Goal: Task Accomplishment & Management: Complete application form

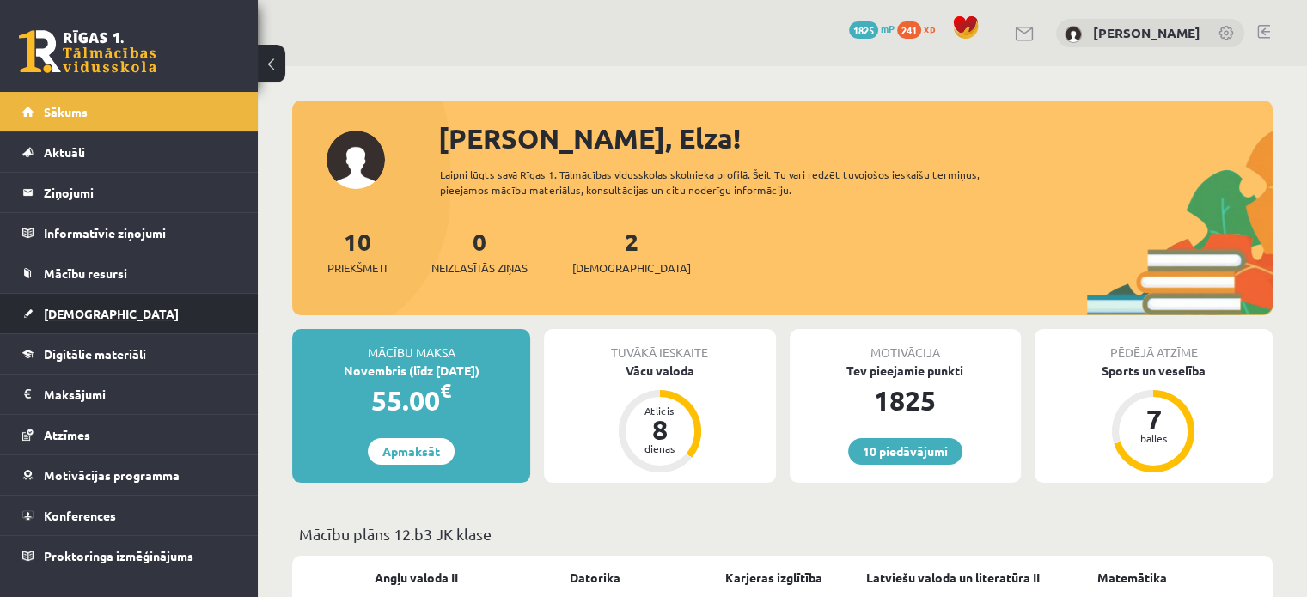
click at [89, 309] on span "[DEMOGRAPHIC_DATA]" at bounding box center [111, 313] width 135 height 15
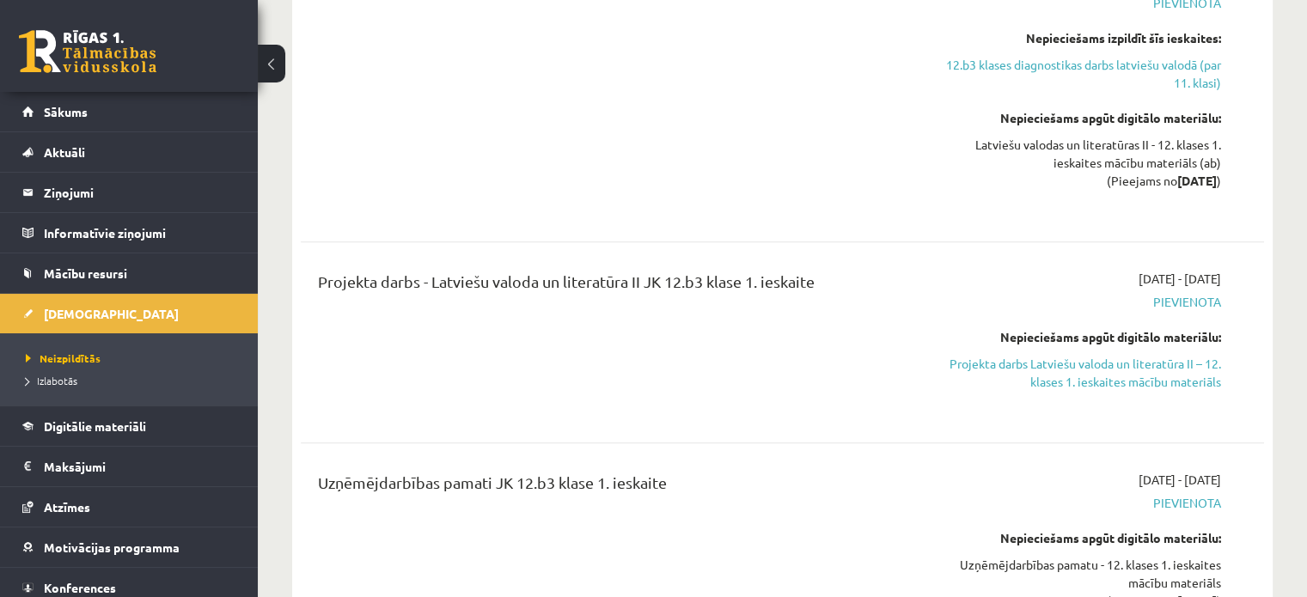
scroll to position [1257, 0]
click at [1112, 354] on link "Projekta darbs Latviešu valoda un literatūra II – 12. klases 1. ieskaites mācīb…" at bounding box center [1079, 372] width 284 height 36
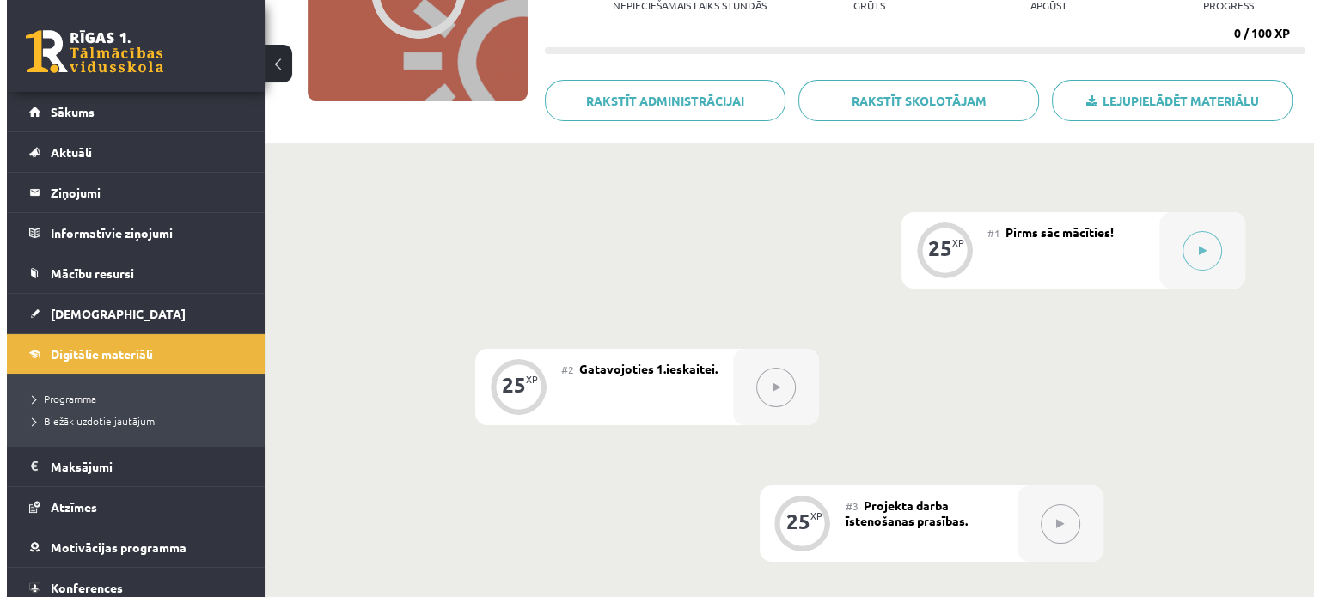
scroll to position [254, 0]
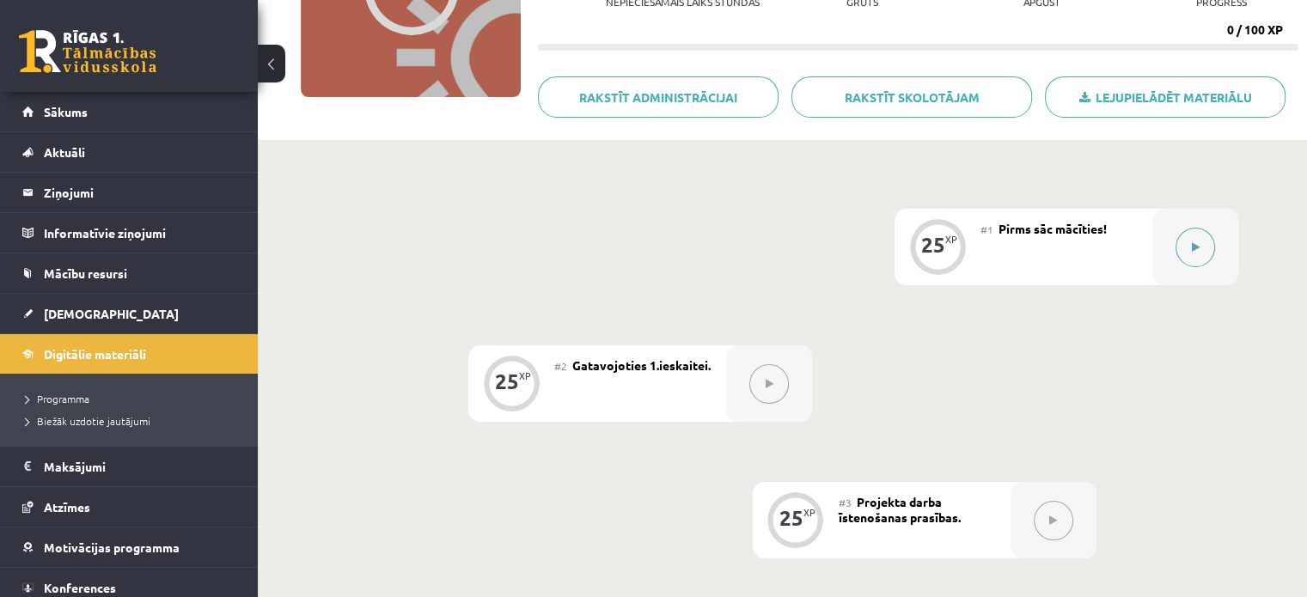
click at [1214, 217] on div at bounding box center [1195, 247] width 86 height 76
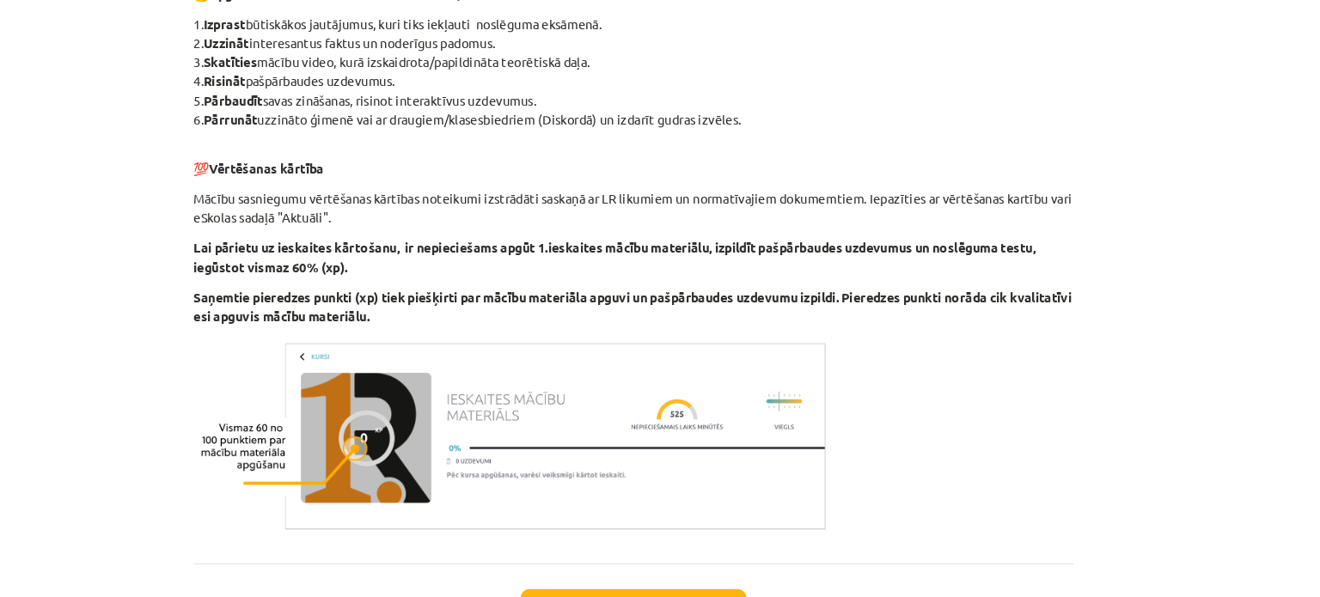
scroll to position [575, 0]
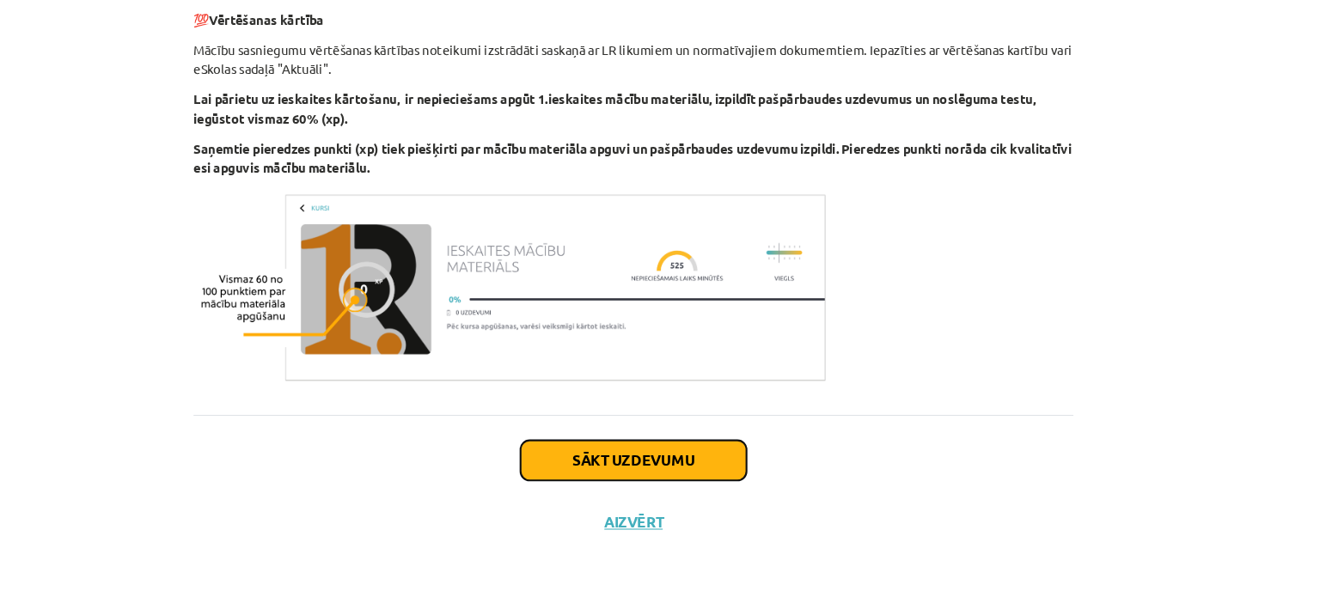
click at [645, 455] on button "Sākt uzdevumu" at bounding box center [659, 468] width 213 height 38
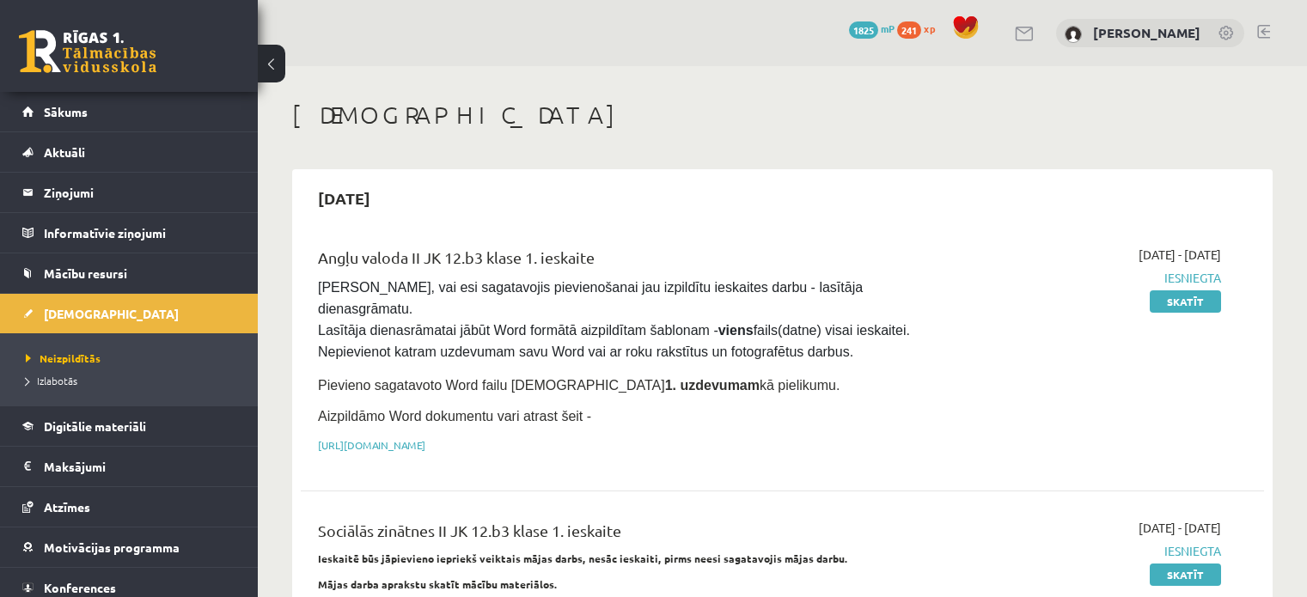
scroll to position [1257, 0]
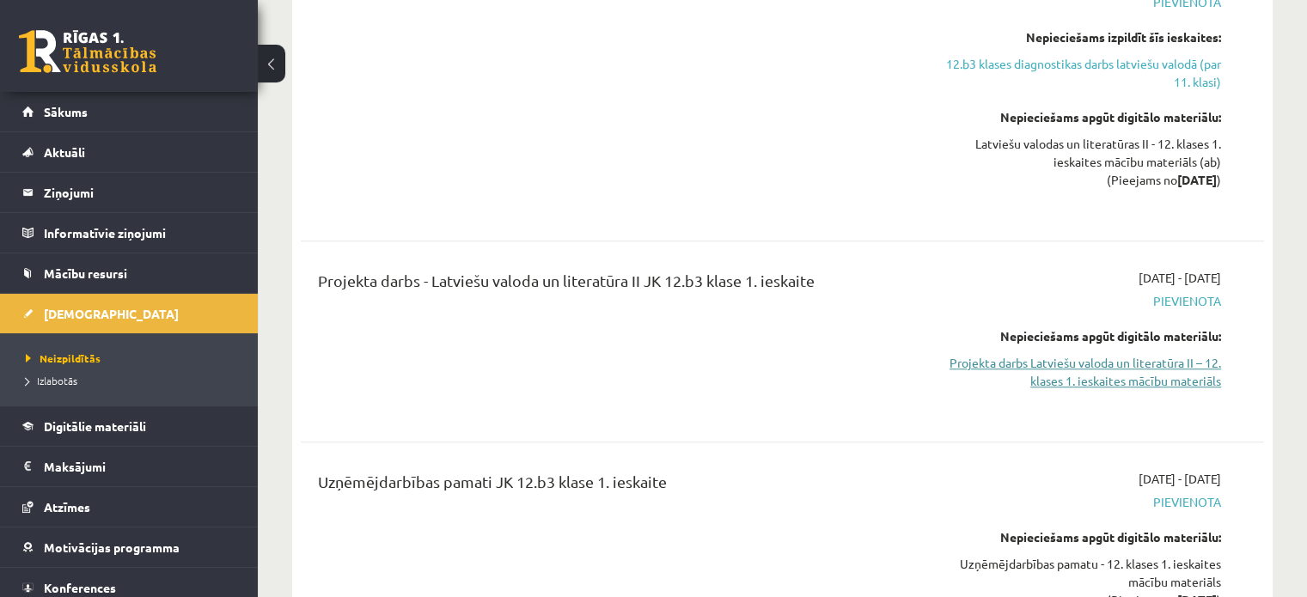
click at [1146, 354] on link "Projekta darbs Latviešu valoda un literatūra II – 12. klases 1. ieskaites mācīb…" at bounding box center [1079, 372] width 284 height 36
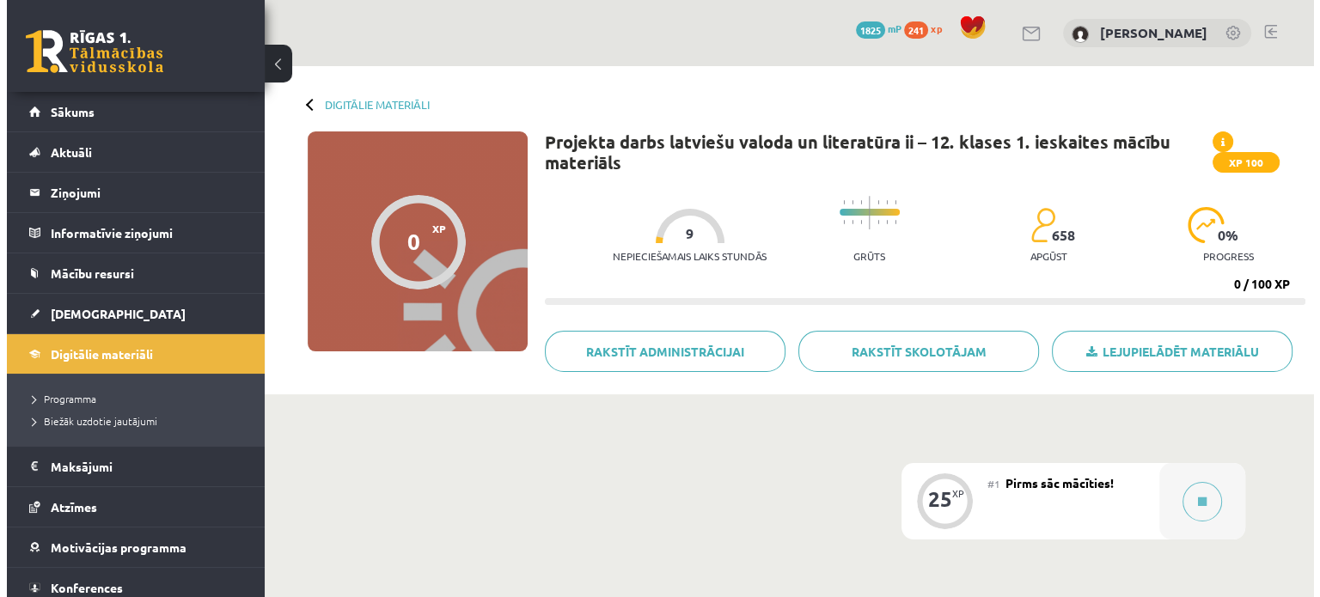
scroll to position [89, 0]
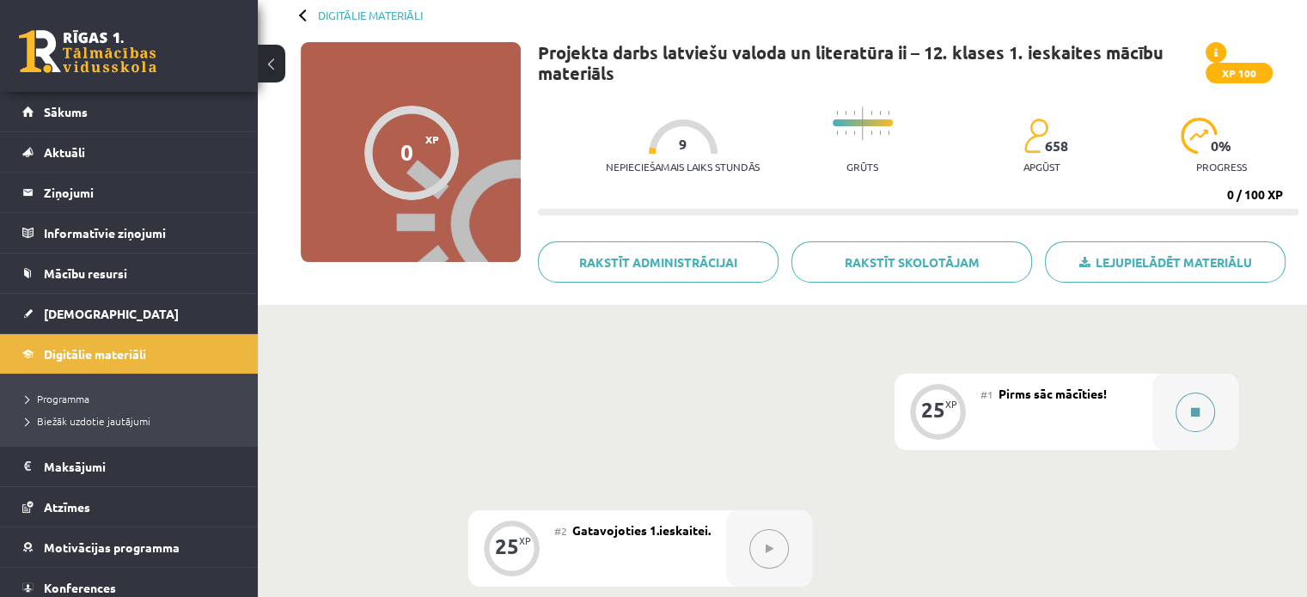
click at [1216, 423] on div at bounding box center [1195, 412] width 86 height 76
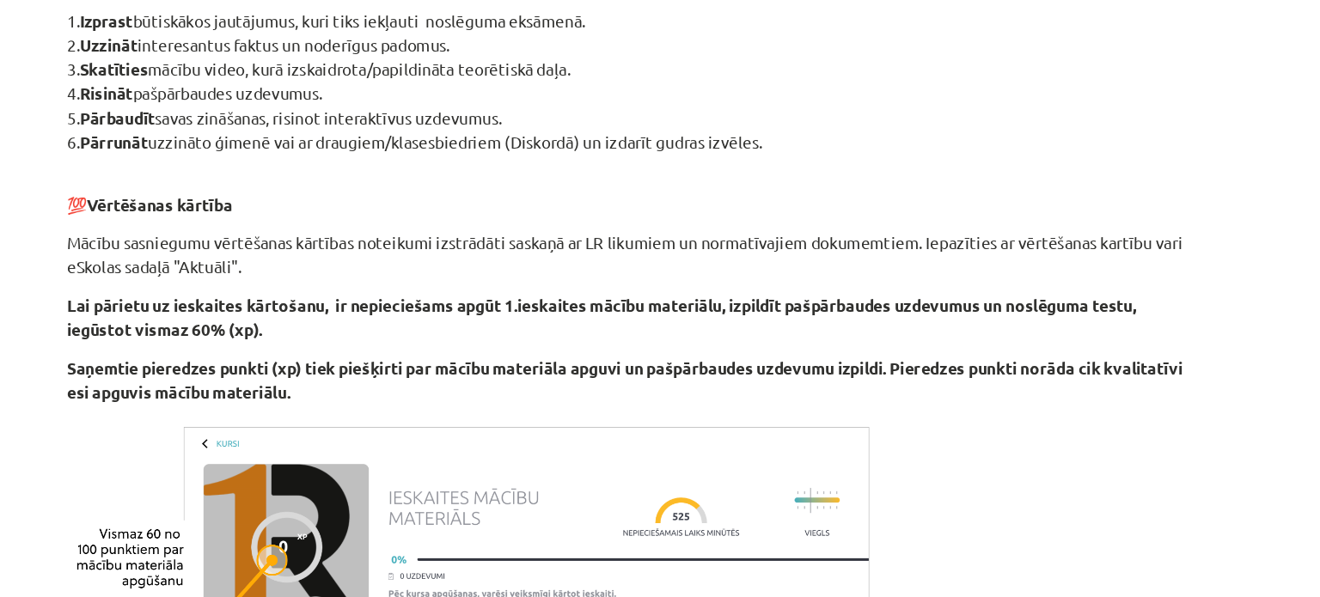
scroll to position [575, 0]
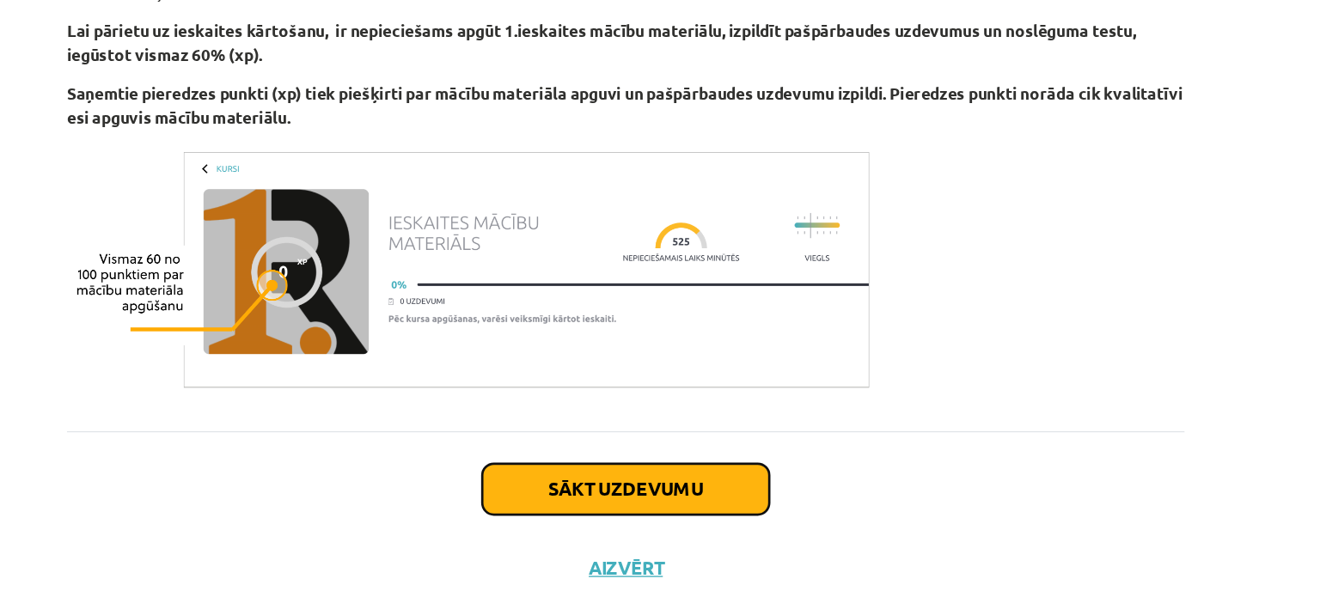
click at [643, 454] on button "Sākt uzdevumu" at bounding box center [659, 468] width 213 height 38
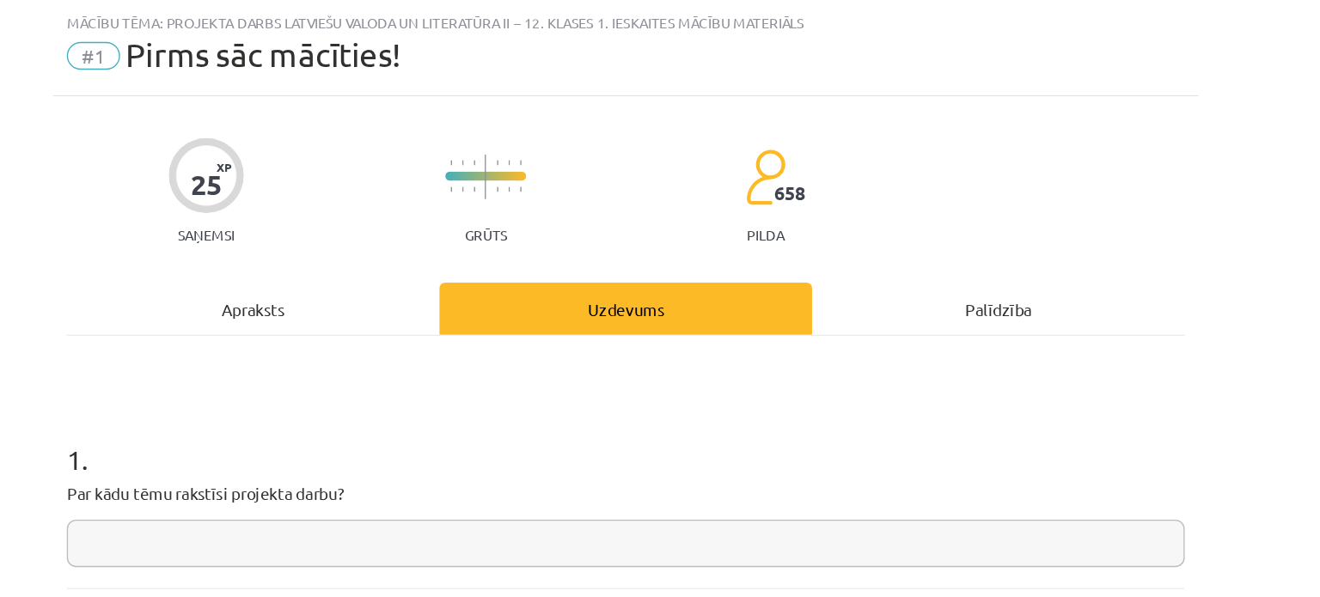
scroll to position [89, 0]
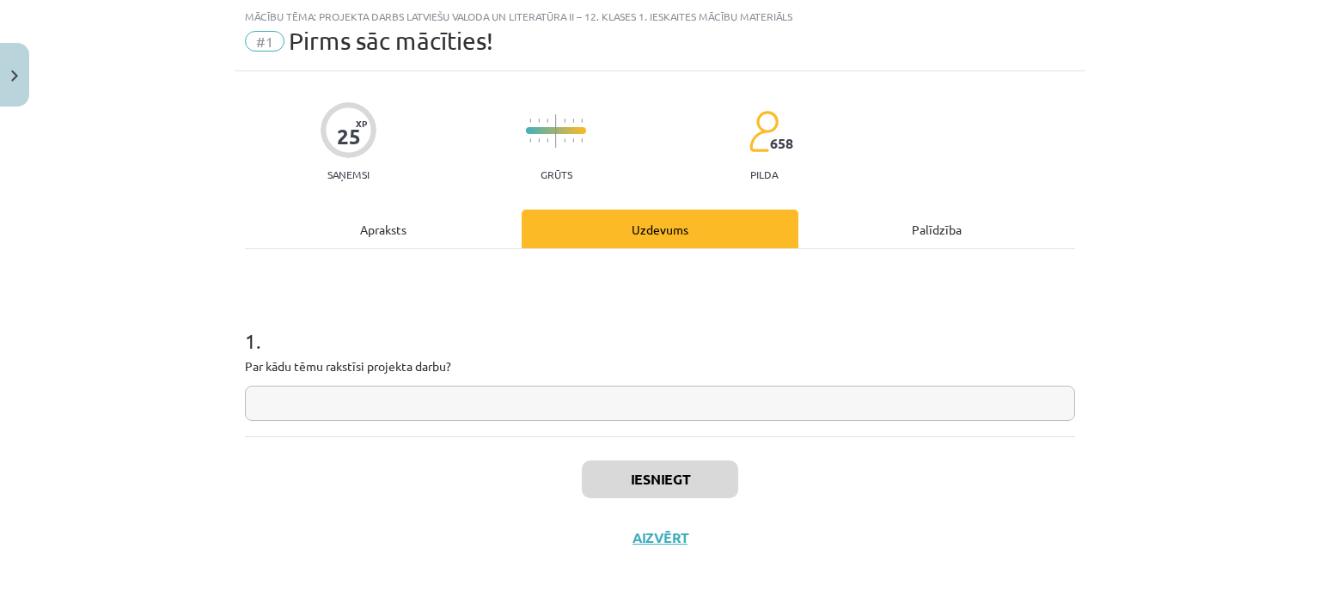
click at [461, 405] on input "text" at bounding box center [660, 403] width 830 height 35
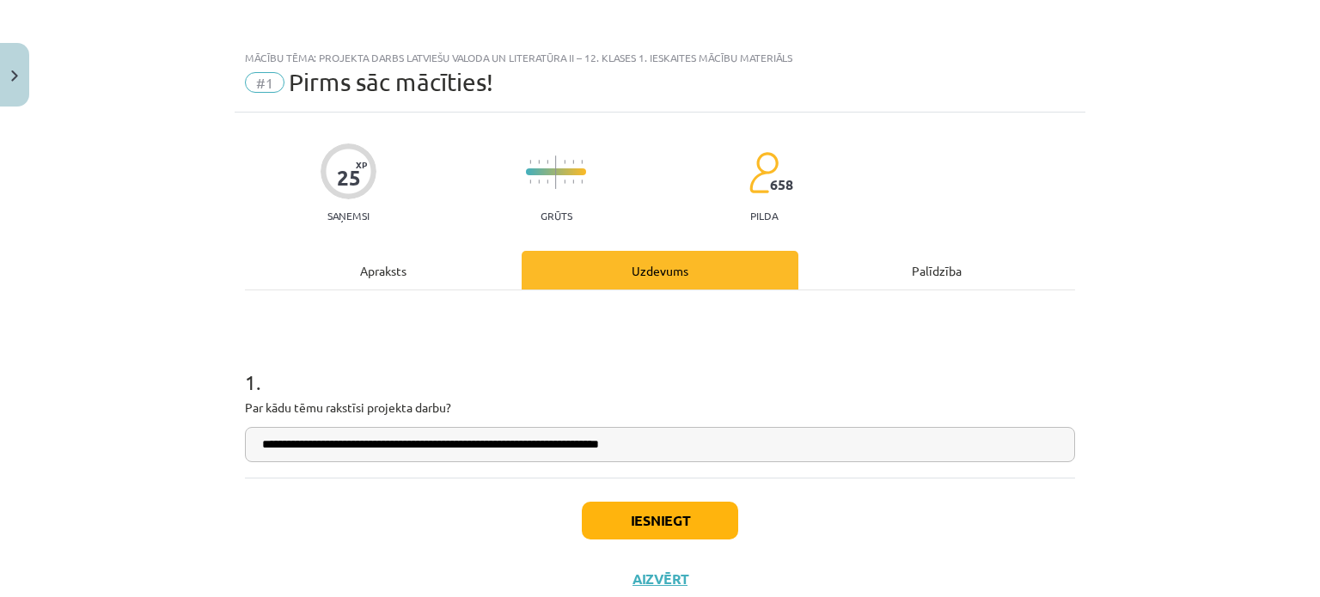
type input "**********"
click at [703, 525] on button "Iesniegt" at bounding box center [660, 521] width 156 height 38
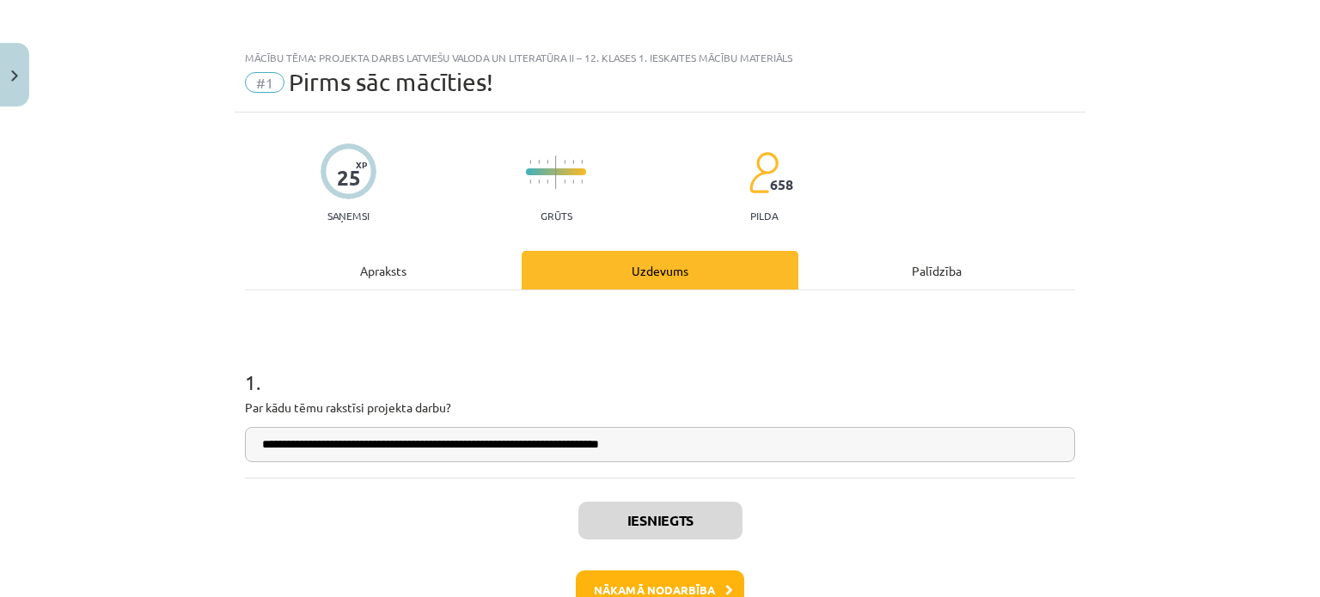
scroll to position [109, 0]
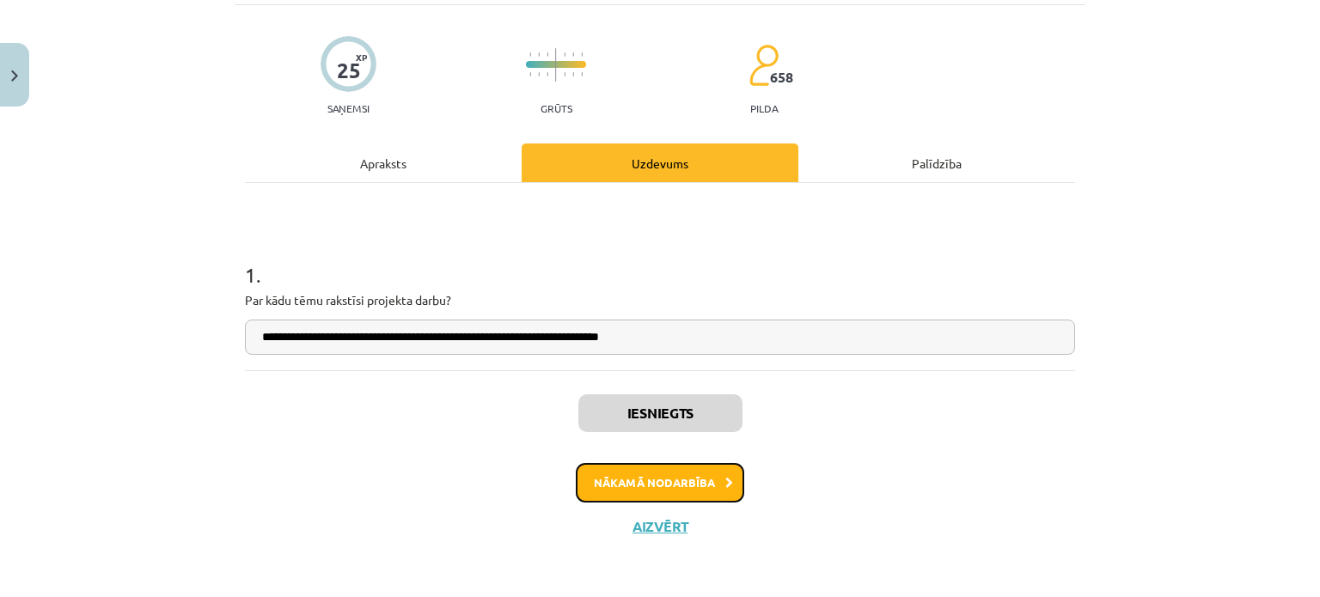
click at [691, 484] on button "Nākamā nodarbība" at bounding box center [660, 483] width 168 height 40
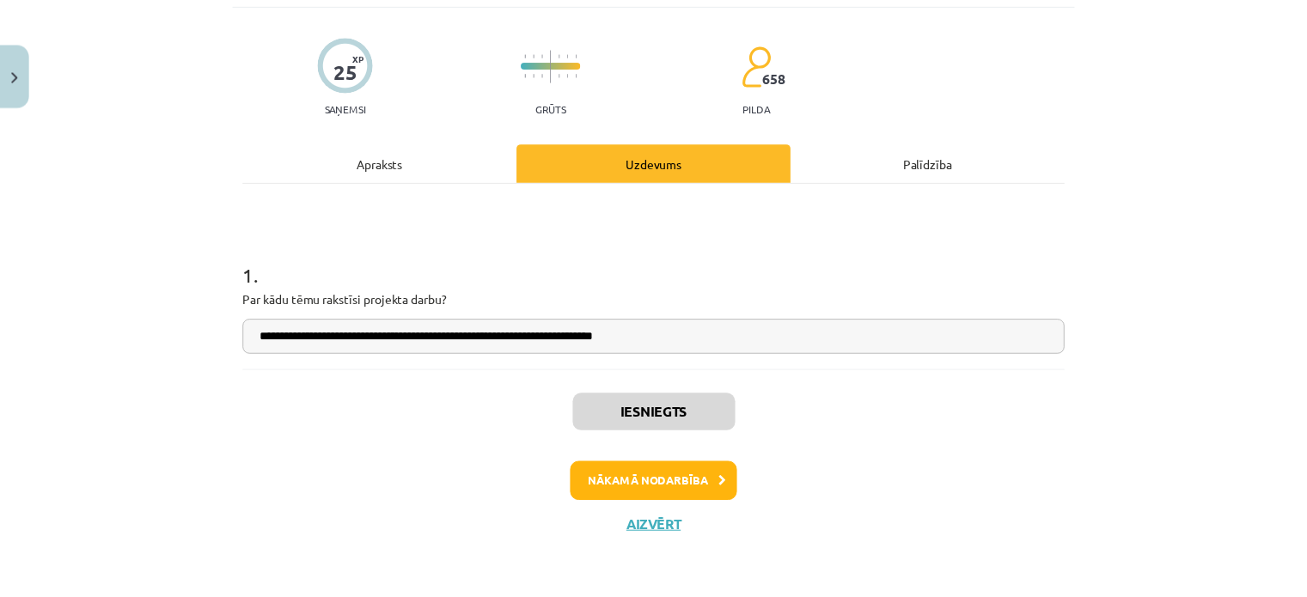
scroll to position [35, 0]
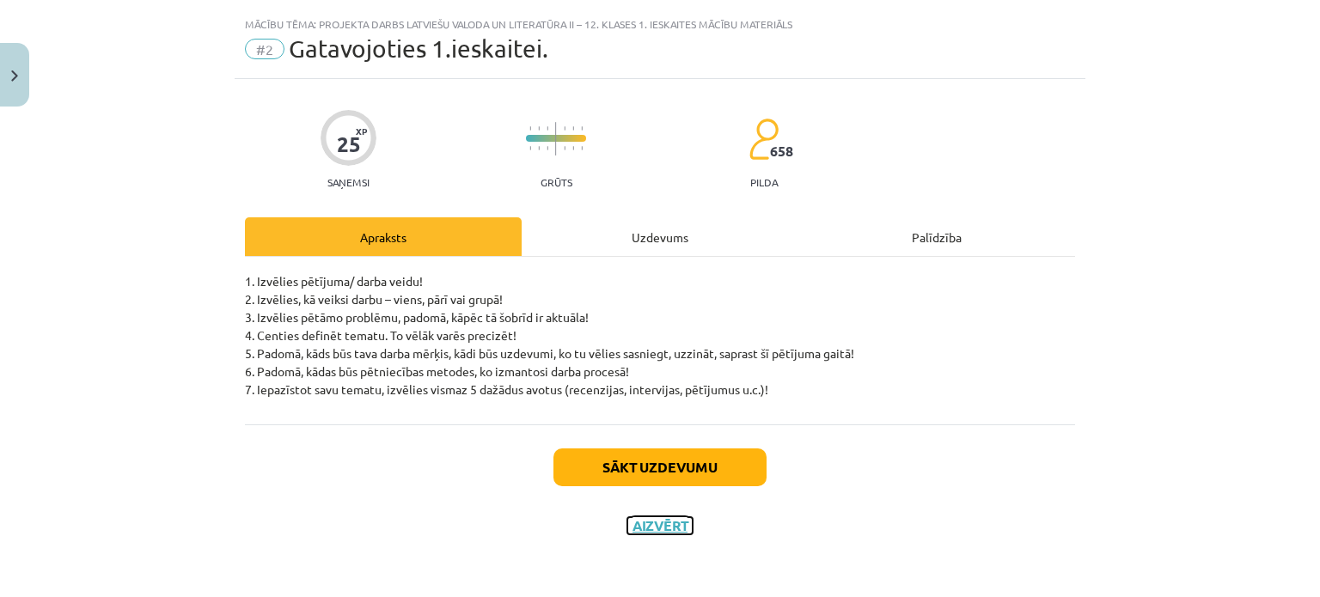
click at [670, 528] on button "Aizvērt" at bounding box center [659, 525] width 65 height 17
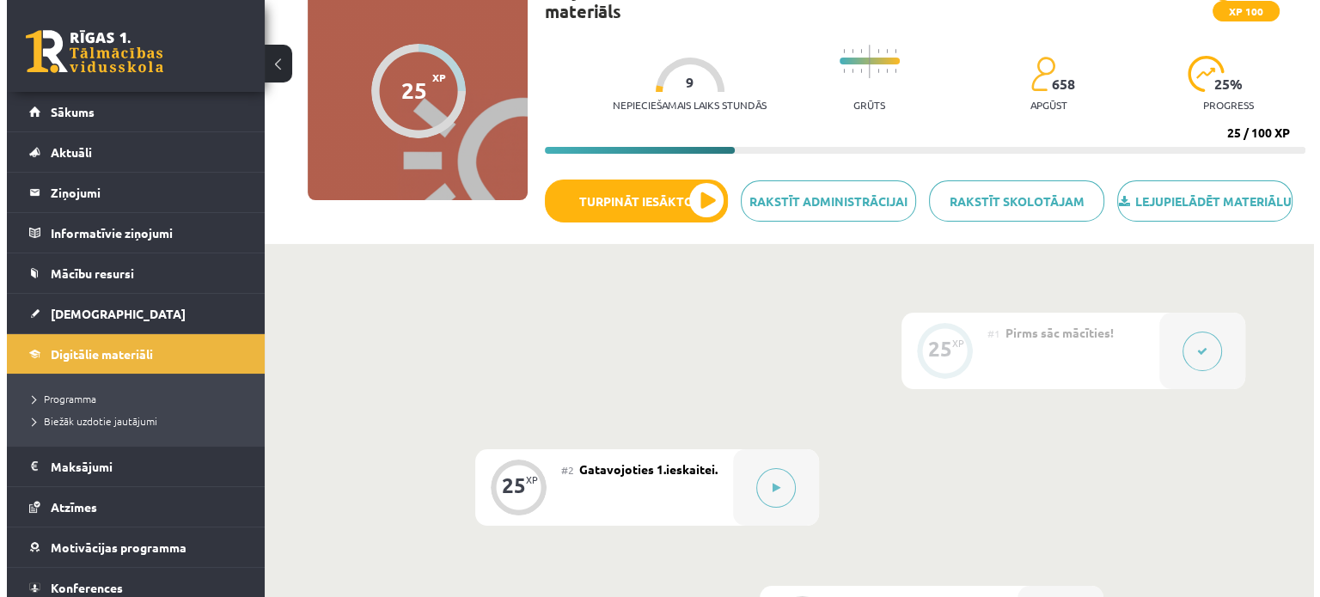
scroll to position [156, 0]
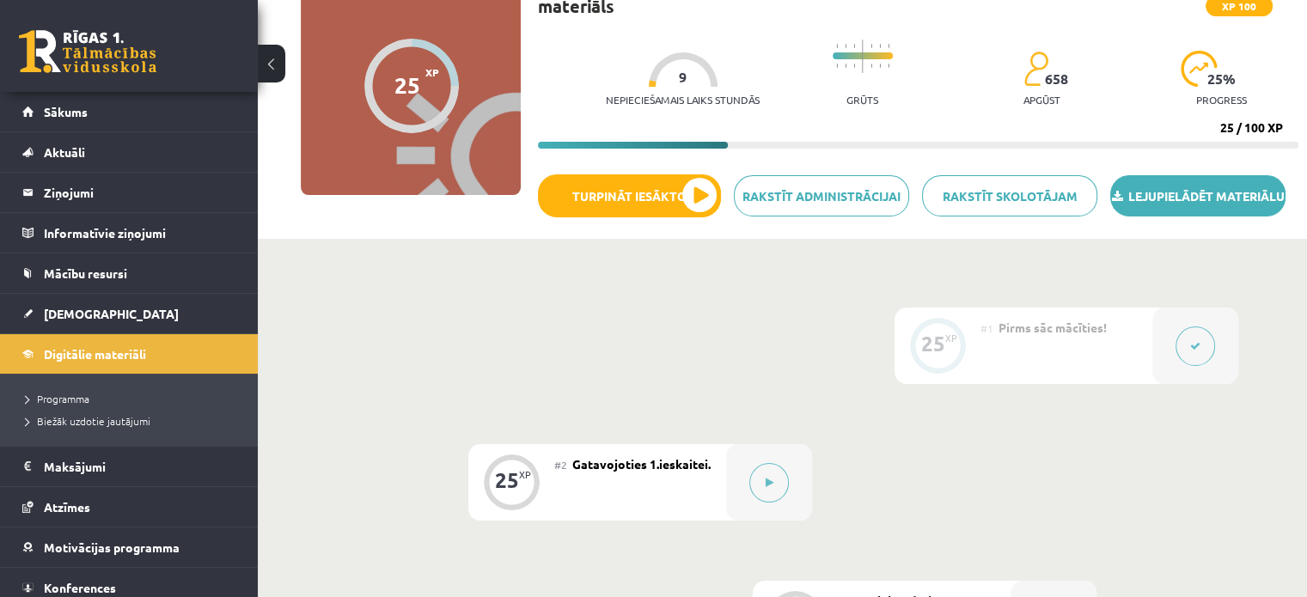
click at [1196, 210] on link "Lejupielādēt materiālu" at bounding box center [1197, 195] width 175 height 41
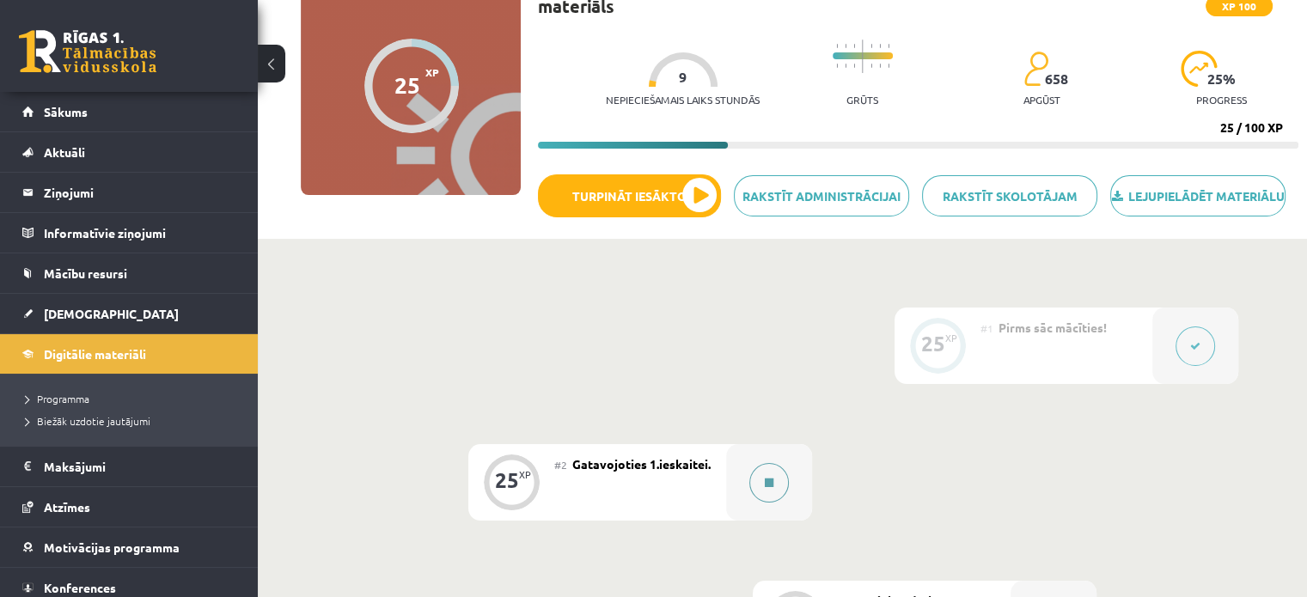
click at [766, 488] on icon at bounding box center [769, 483] width 9 height 10
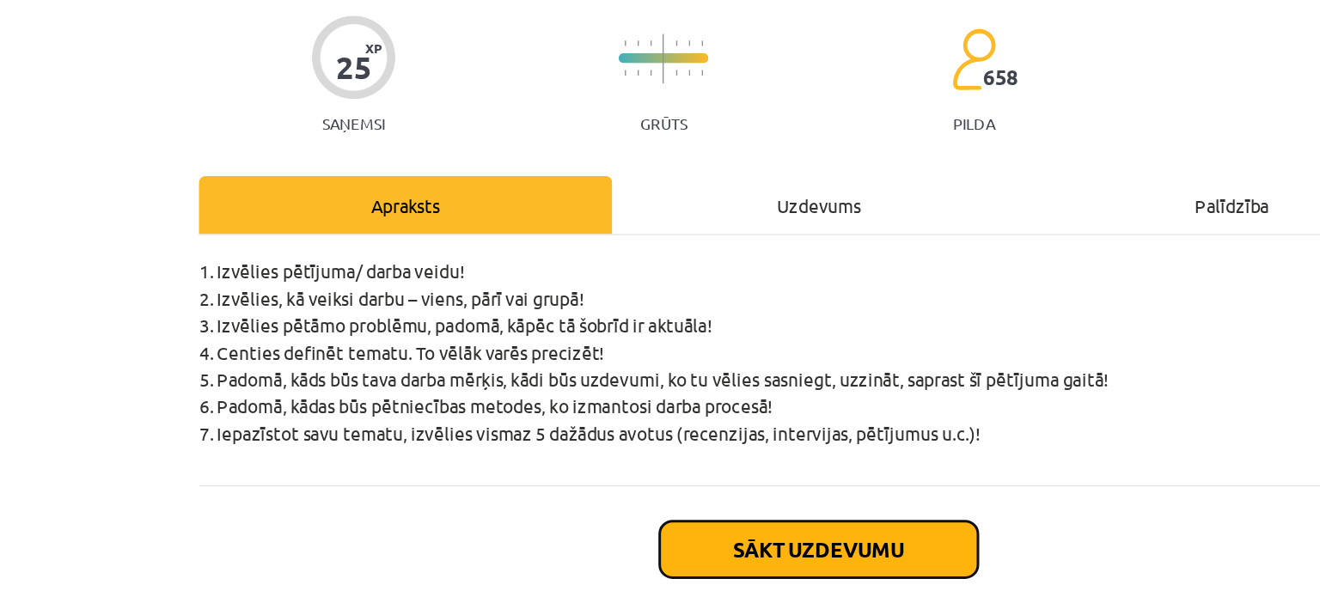
click at [726, 510] on button "Sākt uzdevumu" at bounding box center [659, 503] width 213 height 38
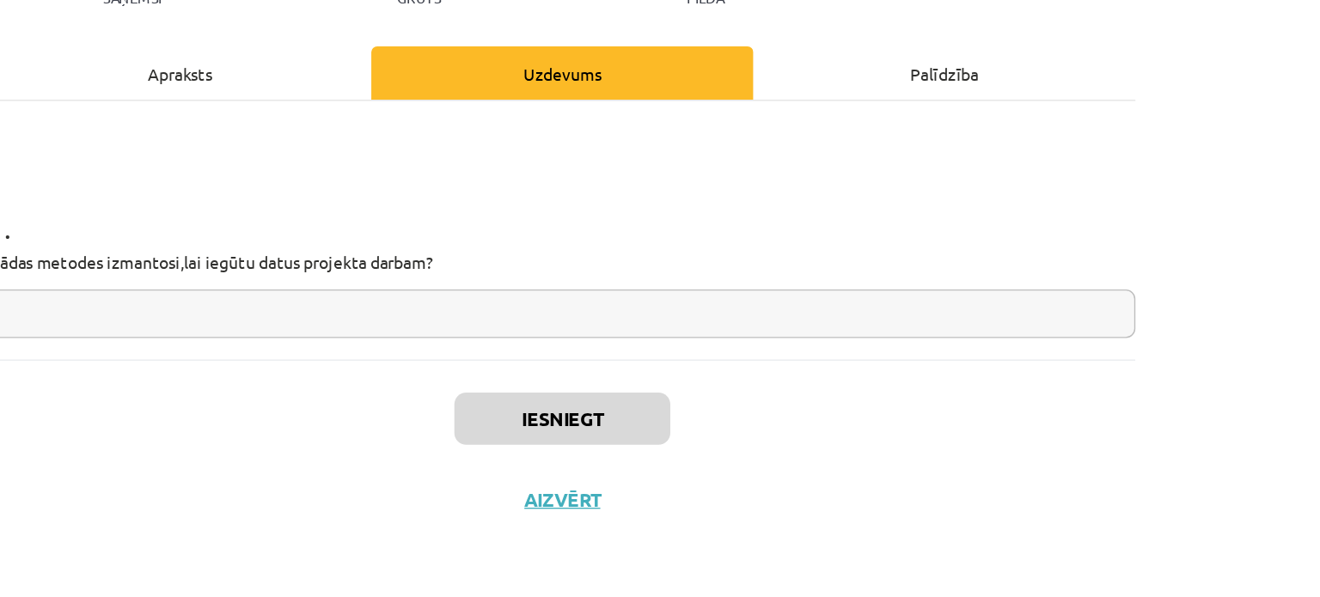
scroll to position [154, 0]
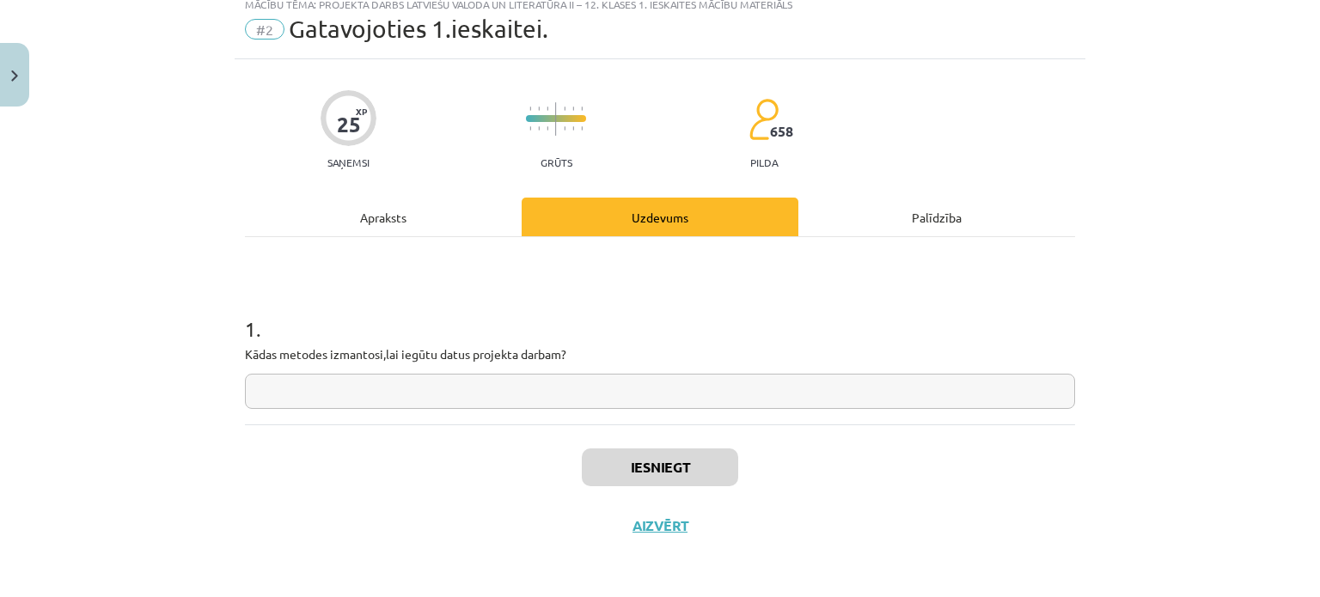
click at [305, 381] on input "text" at bounding box center [660, 391] width 830 height 35
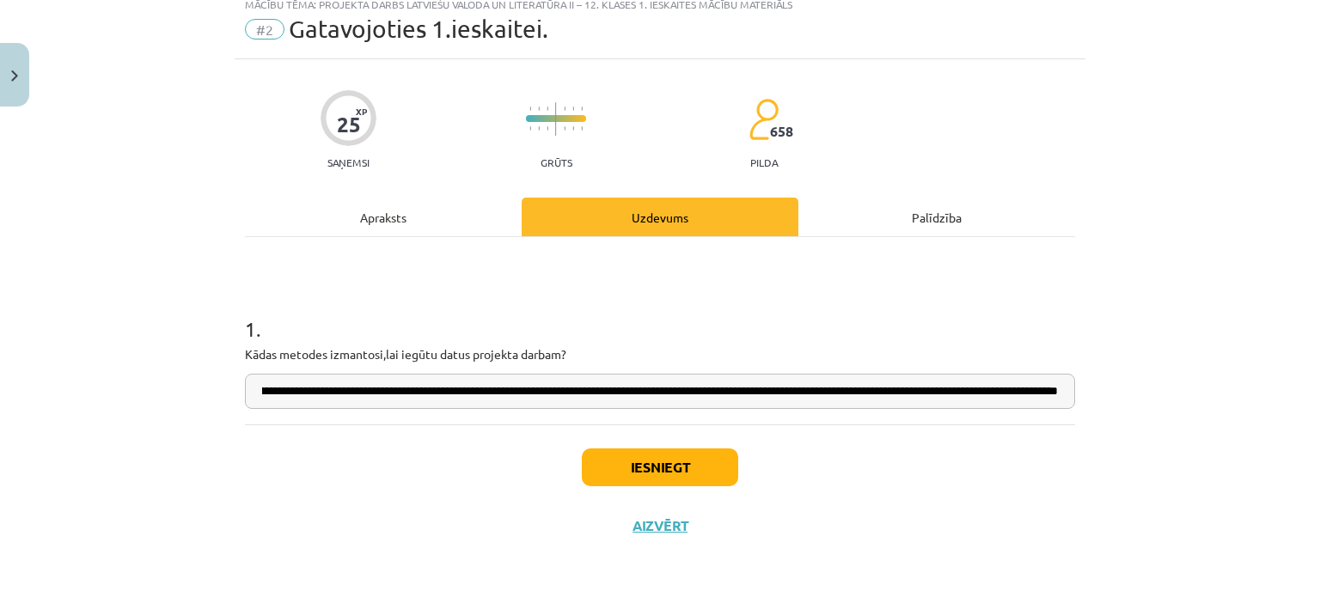
scroll to position [0, 359]
type input "**********"
click at [629, 467] on button "Iesniegt" at bounding box center [660, 468] width 156 height 38
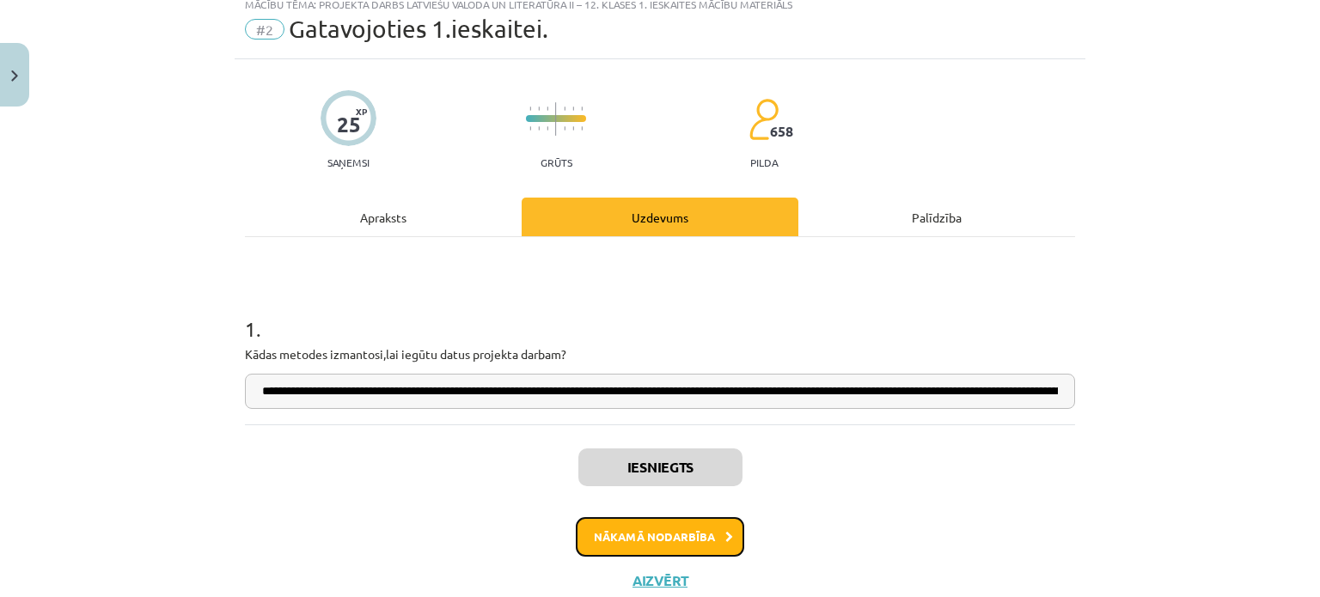
click at [630, 530] on button "Nākamā nodarbība" at bounding box center [660, 537] width 168 height 40
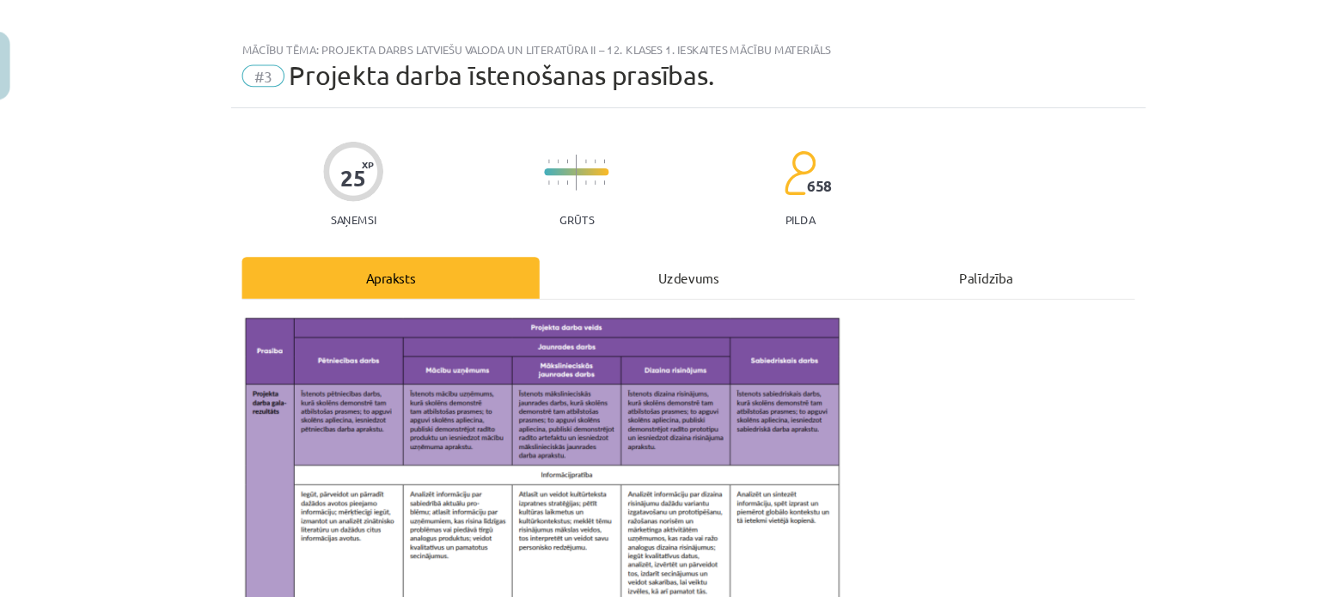
scroll to position [154, 0]
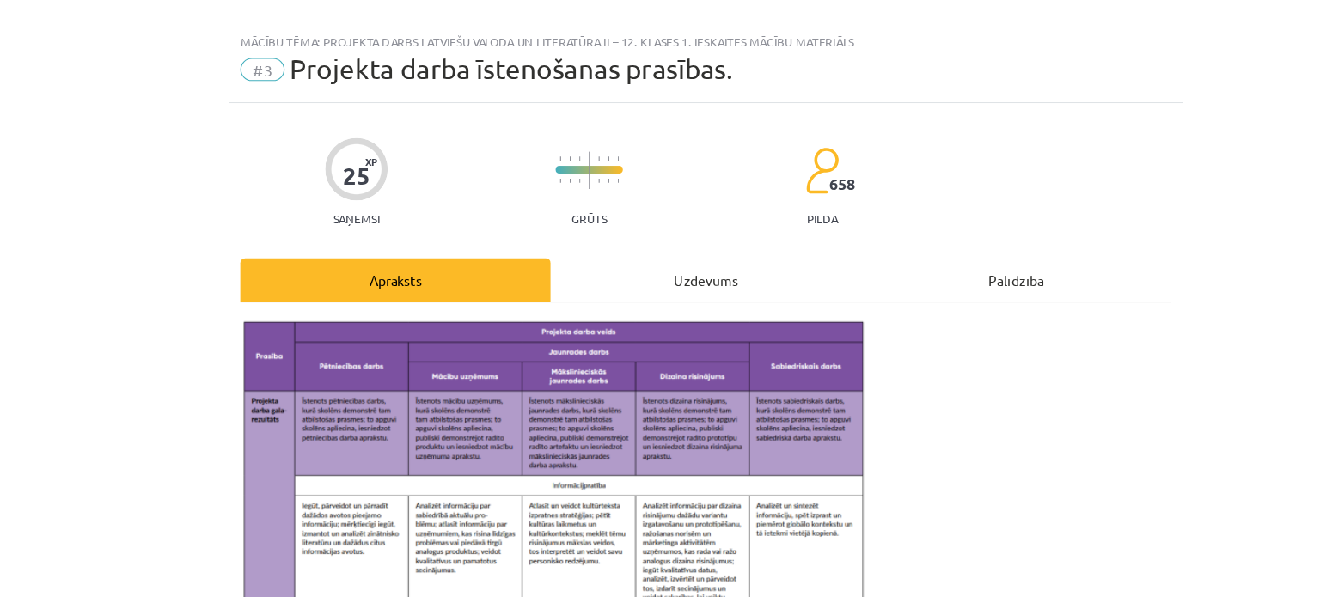
click at [428, 410] on img at bounding box center [524, 441] width 559 height 266
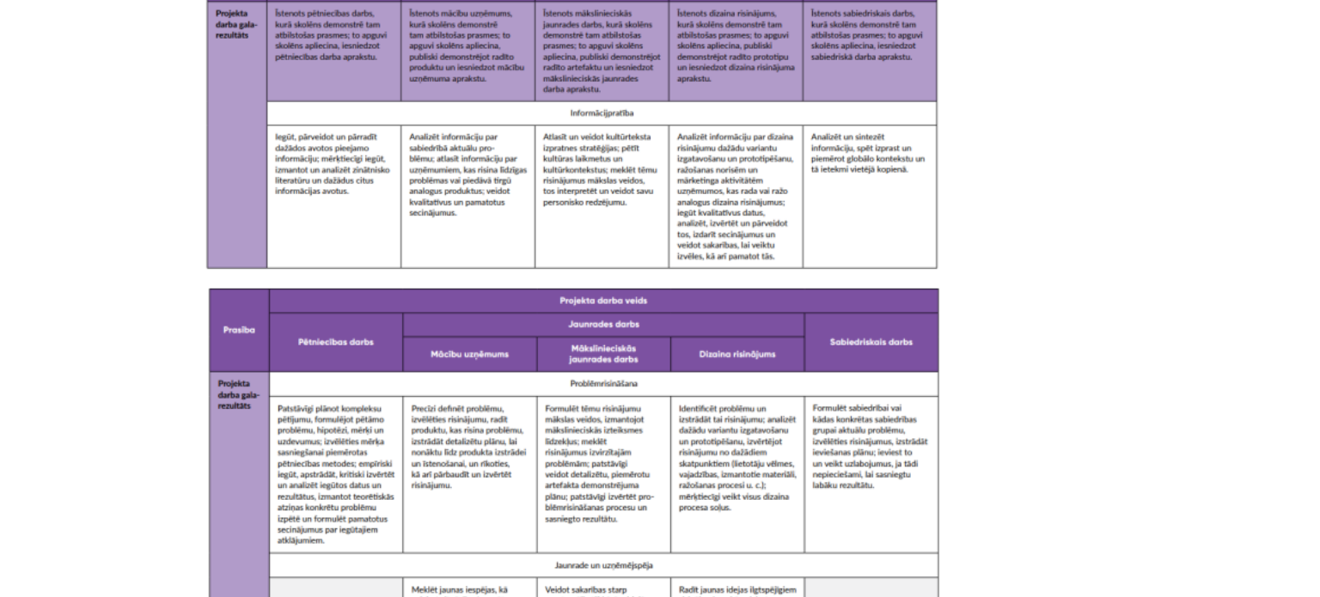
click at [526, 237] on img at bounding box center [524, 151] width 559 height 266
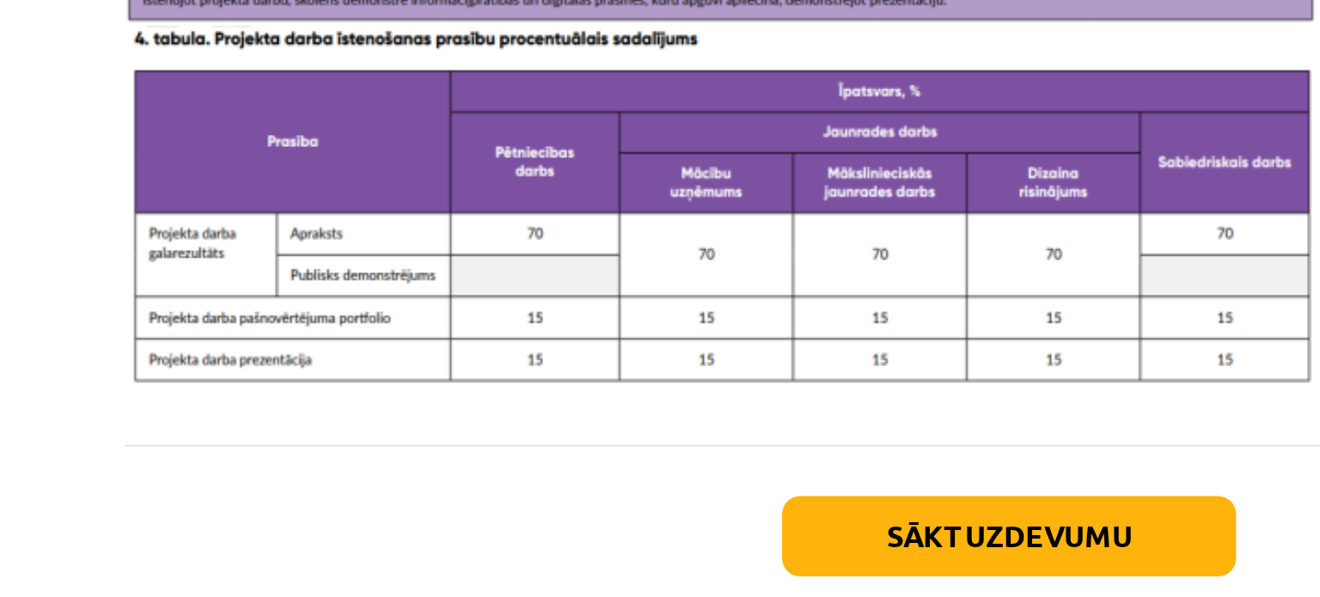
scroll to position [981, 0]
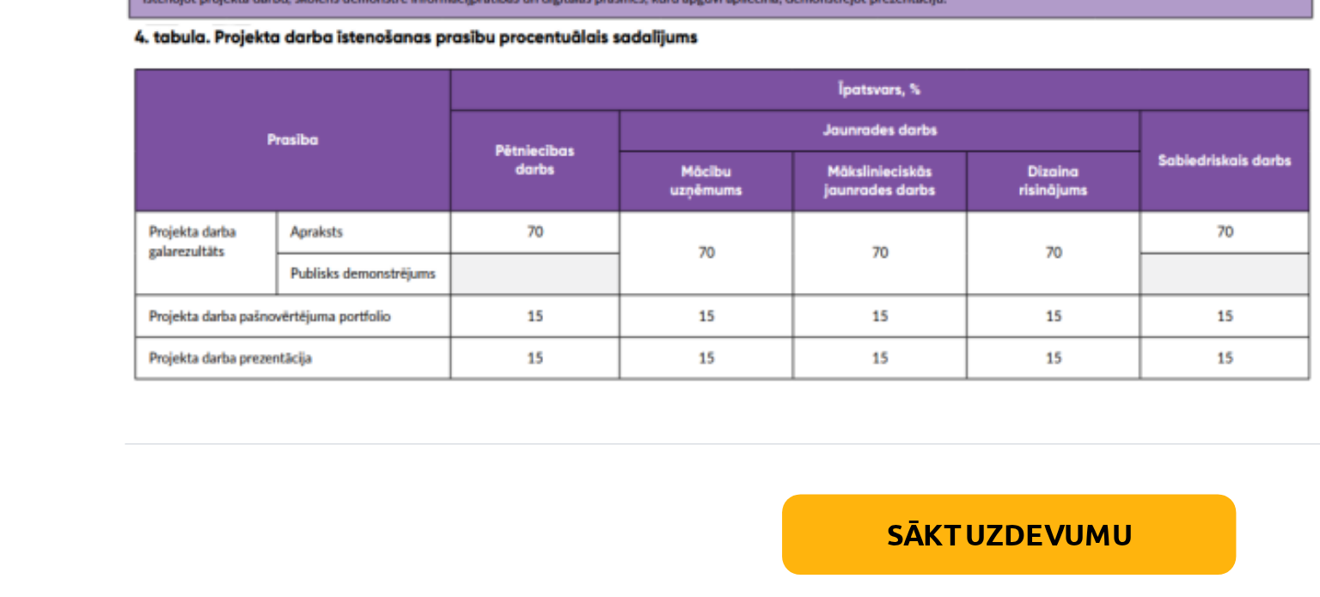
click at [627, 455] on div "Sākt uzdevumu Aizvērt" at bounding box center [660, 492] width 830 height 120
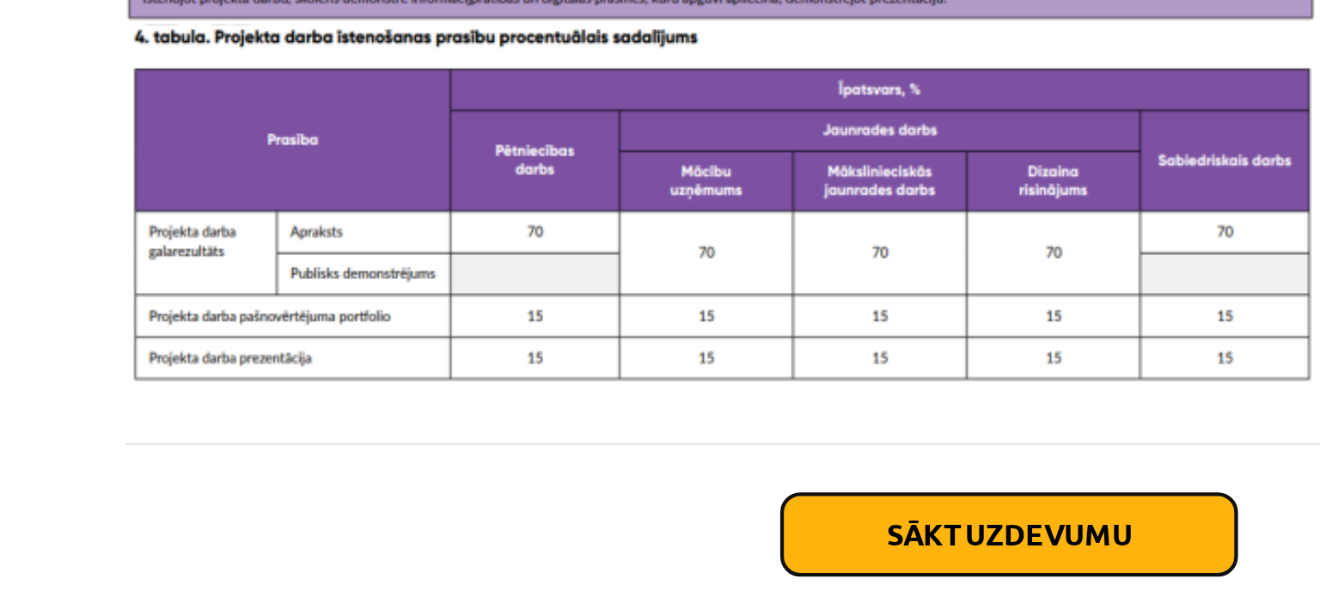
click at [627, 462] on button "Sākt uzdevumu" at bounding box center [659, 475] width 213 height 38
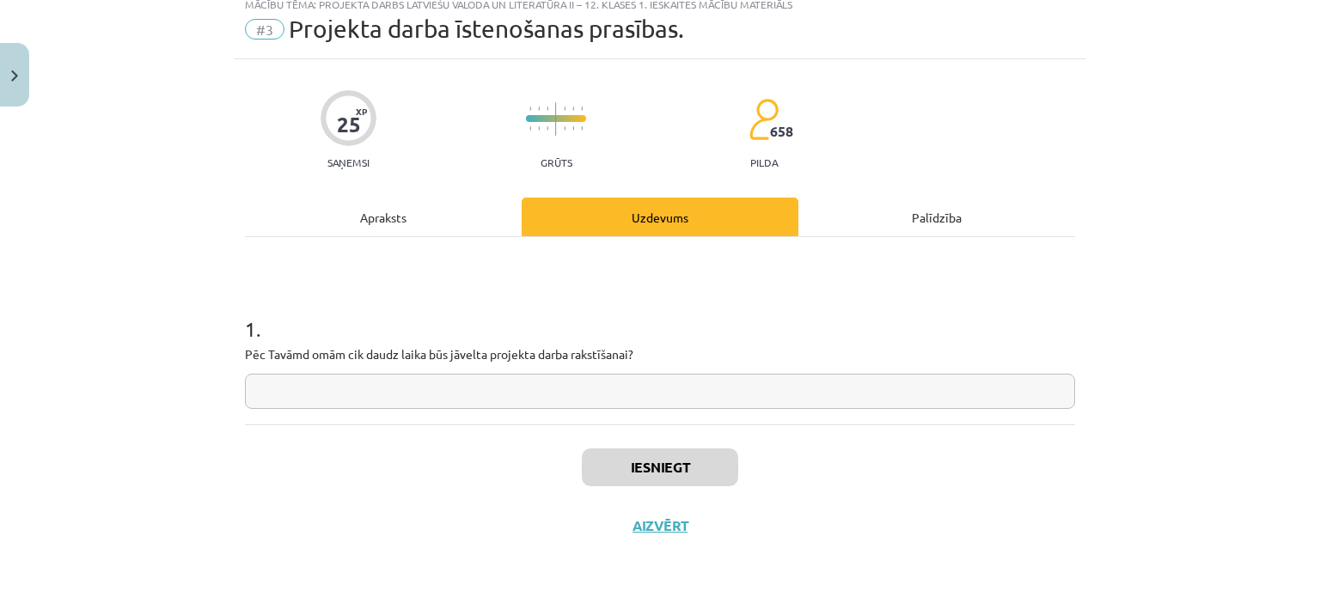
scroll to position [154, 0]
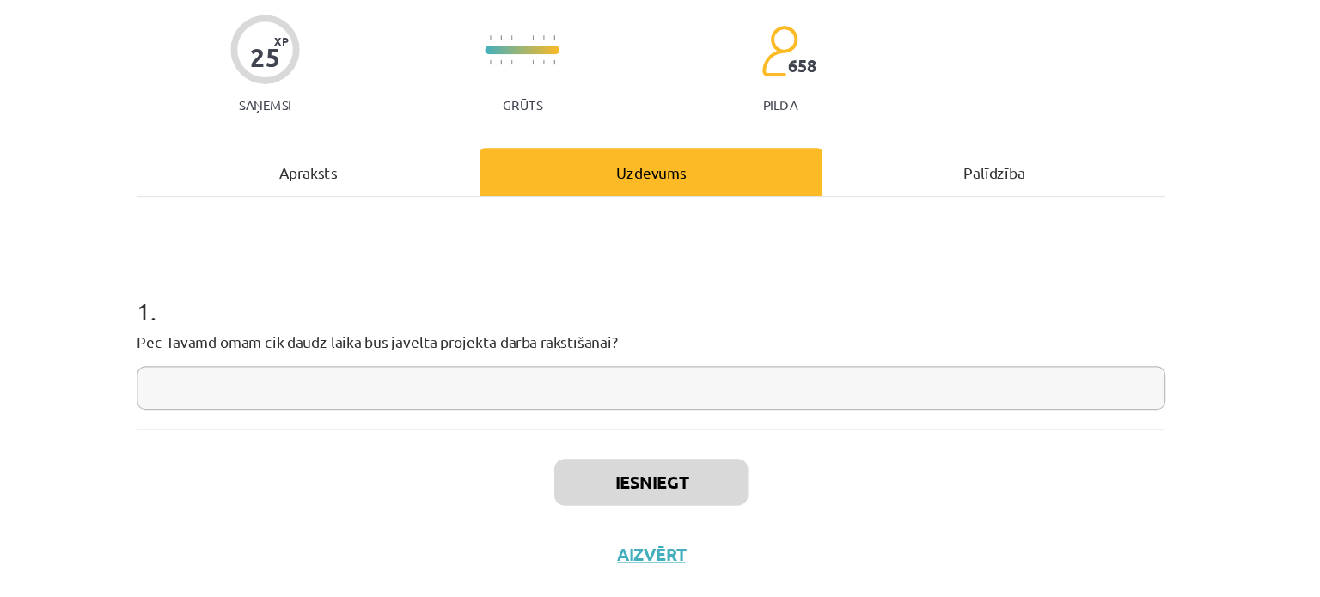
click at [698, 406] on input "text" at bounding box center [660, 391] width 830 height 35
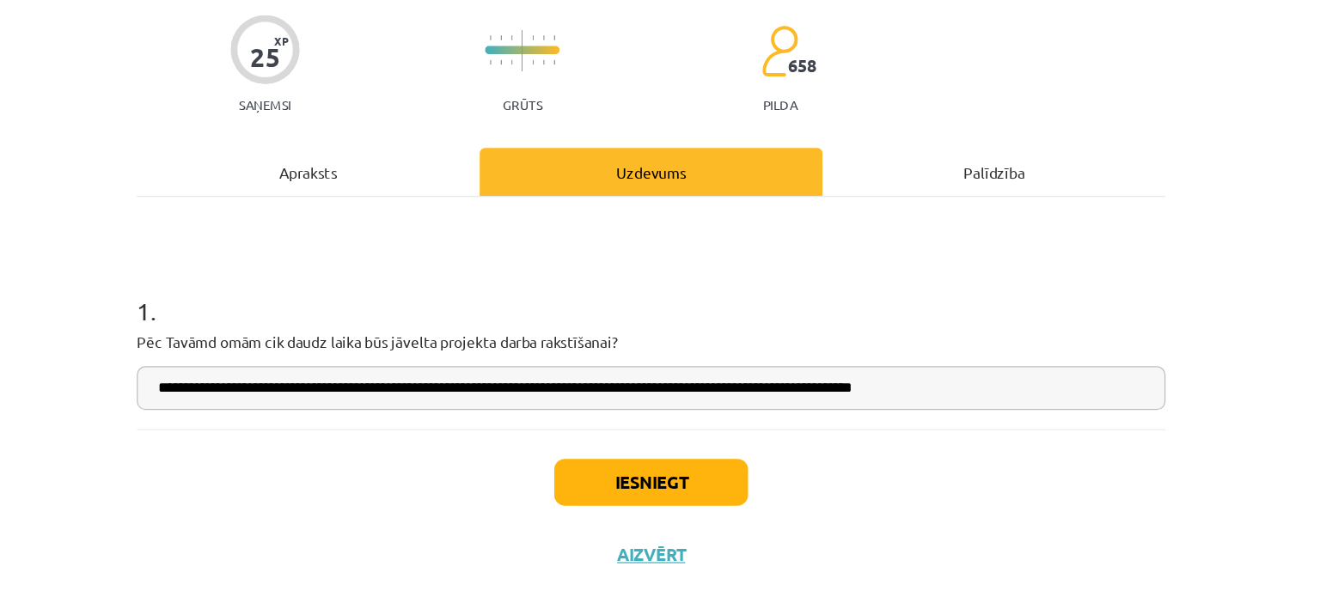
type input "**********"
click at [693, 477] on button "Iesniegt" at bounding box center [660, 468] width 156 height 38
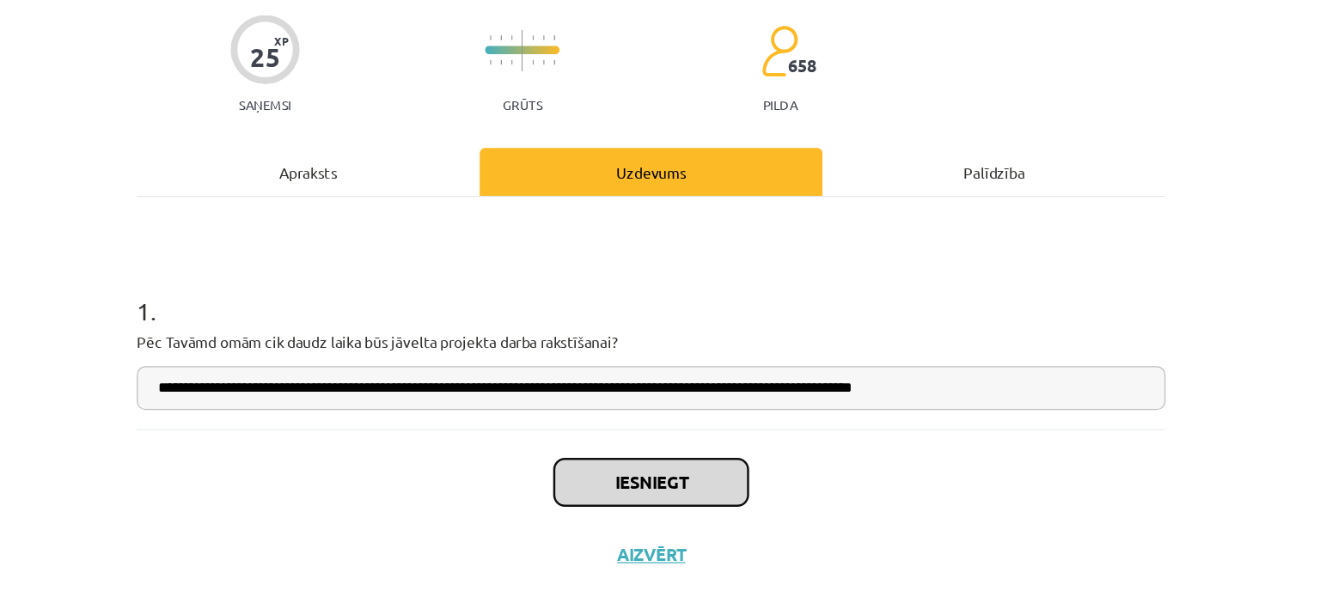
scroll to position [153, 0]
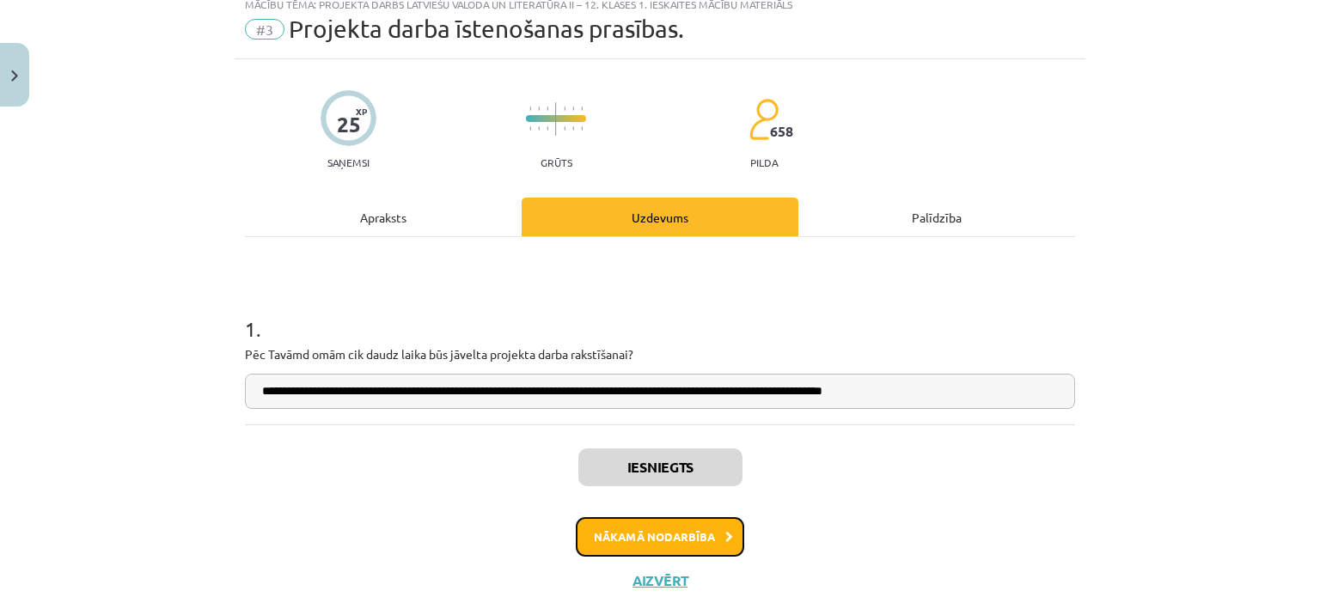
click at [729, 528] on button "Nākamā nodarbība" at bounding box center [660, 537] width 168 height 40
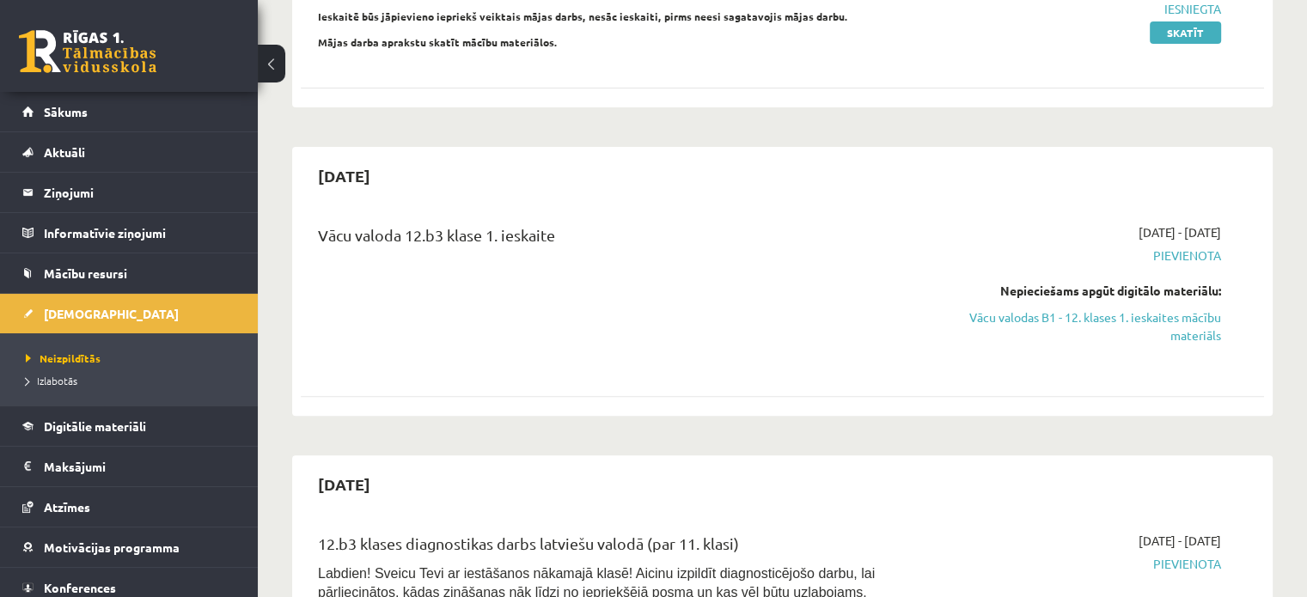
scroll to position [315, 0]
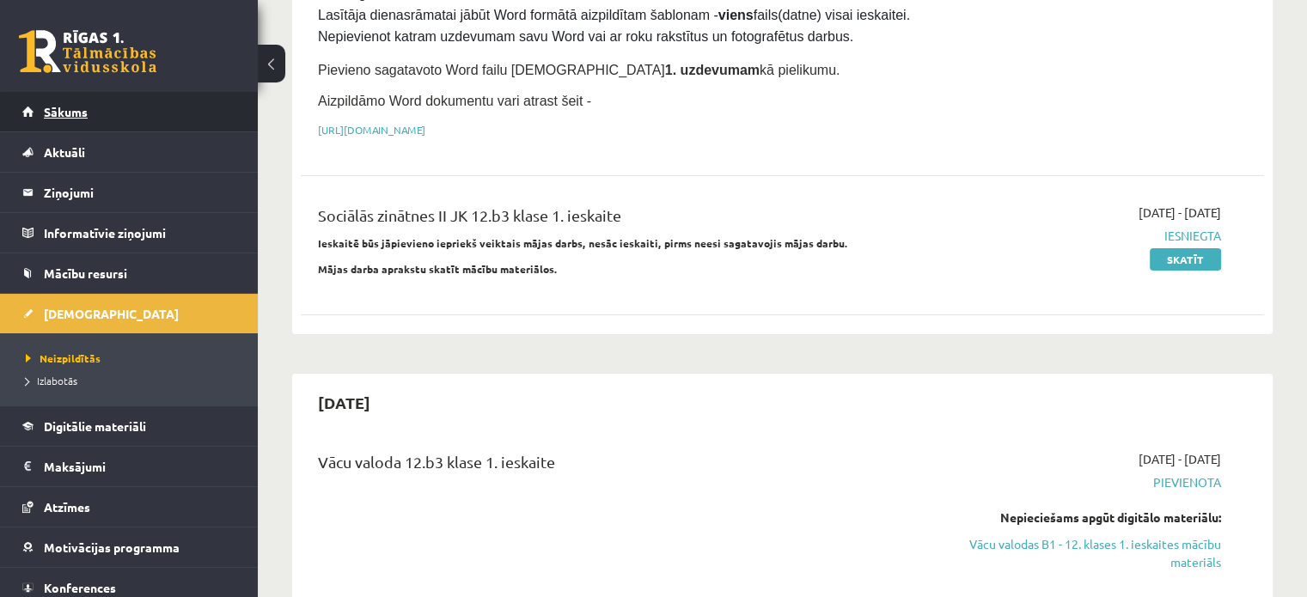
click at [81, 111] on span "Sākums" at bounding box center [66, 111] width 44 height 15
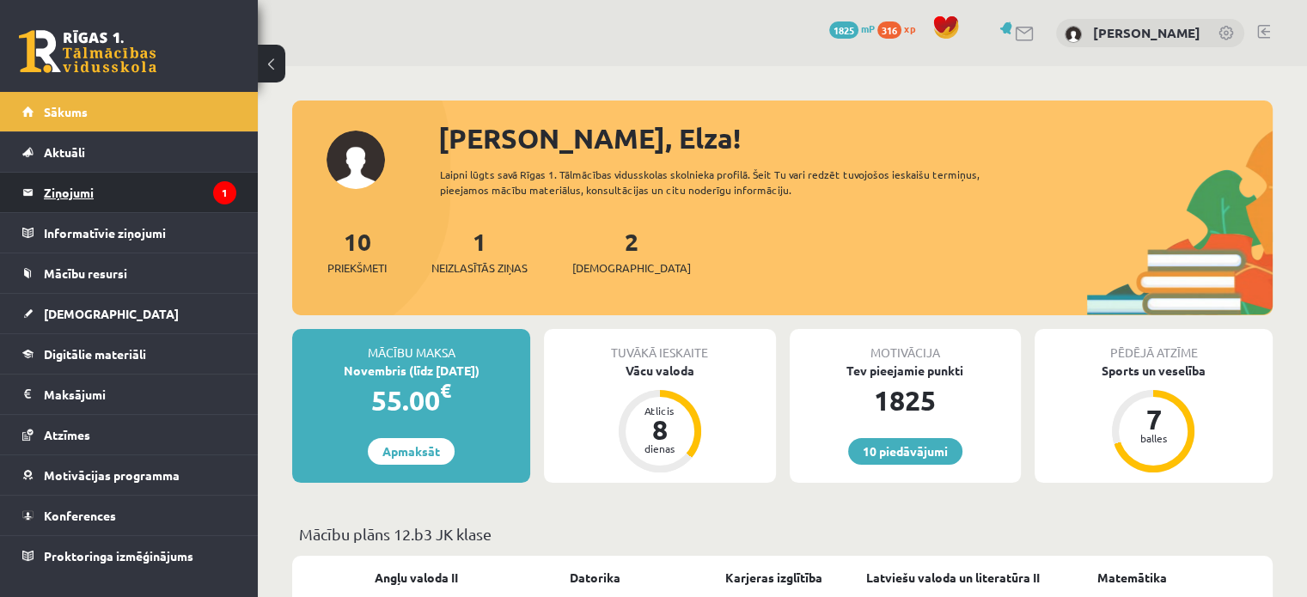
click at [159, 196] on legend "Ziņojumi 1" at bounding box center [140, 193] width 192 height 40
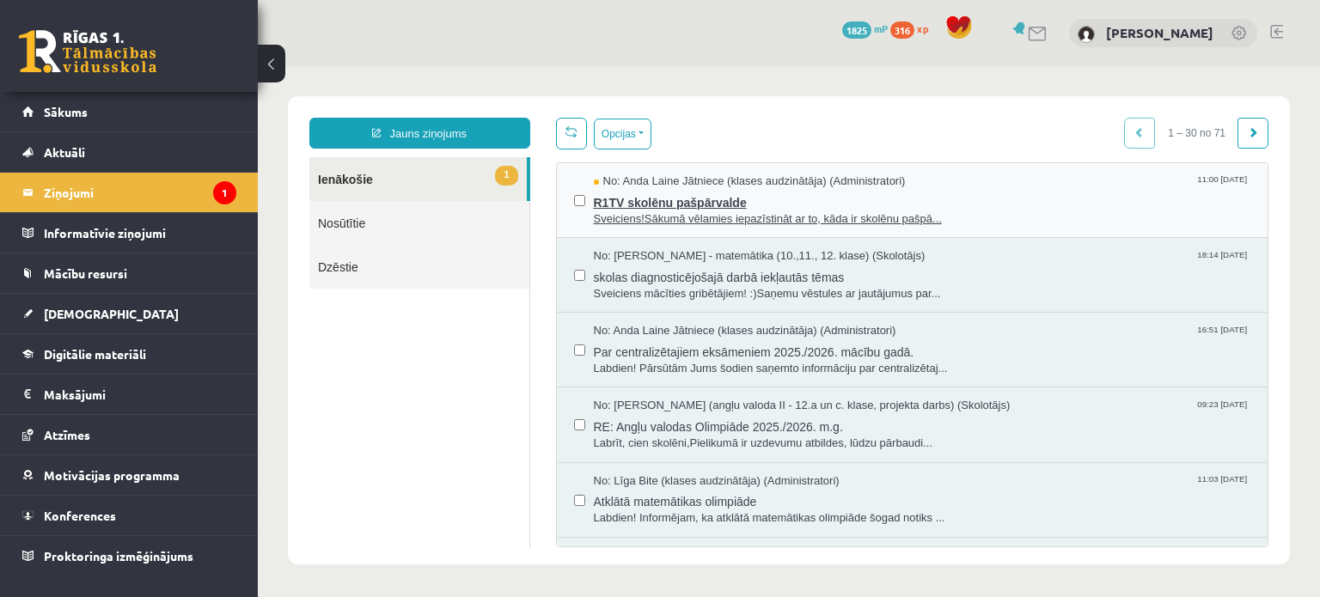
click at [730, 202] on span "R1TV skolēnu pašpārvalde" at bounding box center [922, 200] width 657 height 21
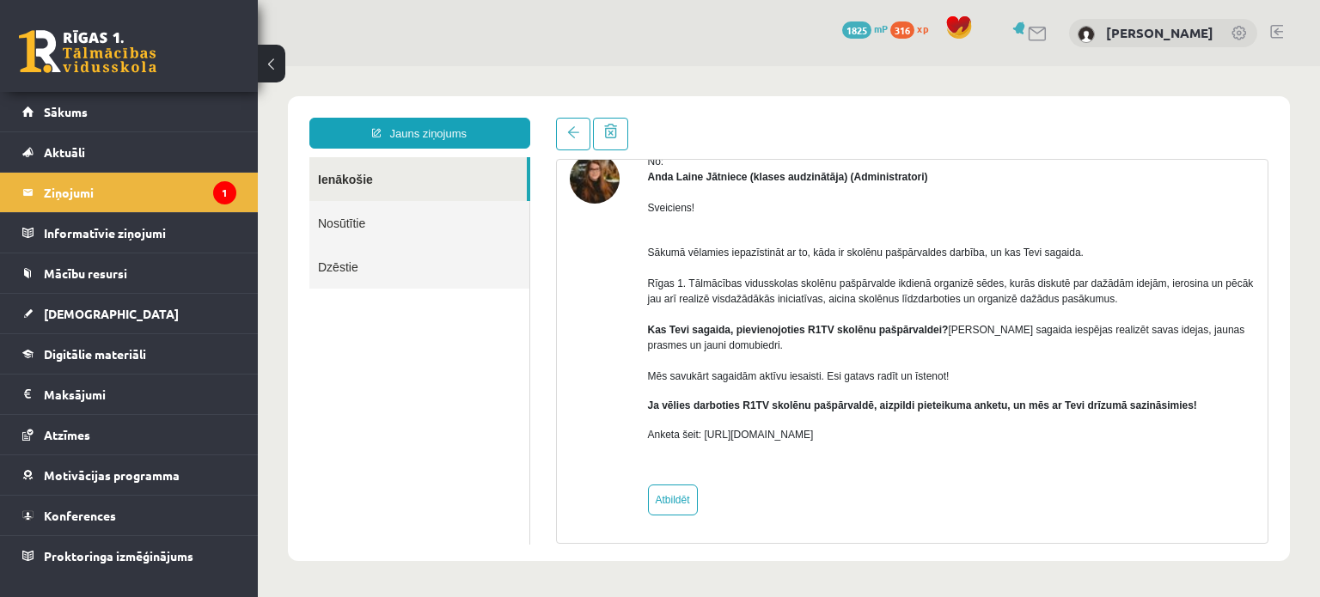
scroll to position [82, 0]
drag, startPoint x: 879, startPoint y: 430, endPoint x: 703, endPoint y: 436, distance: 176.3
click at [703, 436] on p "Anketa šeit: https://forms.gle/KiGbehqJisokGurV9" at bounding box center [951, 435] width 607 height 15
copy p "https://forms.gle/KiGbehqJisokGurV9"
click at [491, 416] on ul "Ienākošie Nosūtītie Dzēstie" at bounding box center [419, 351] width 221 height 388
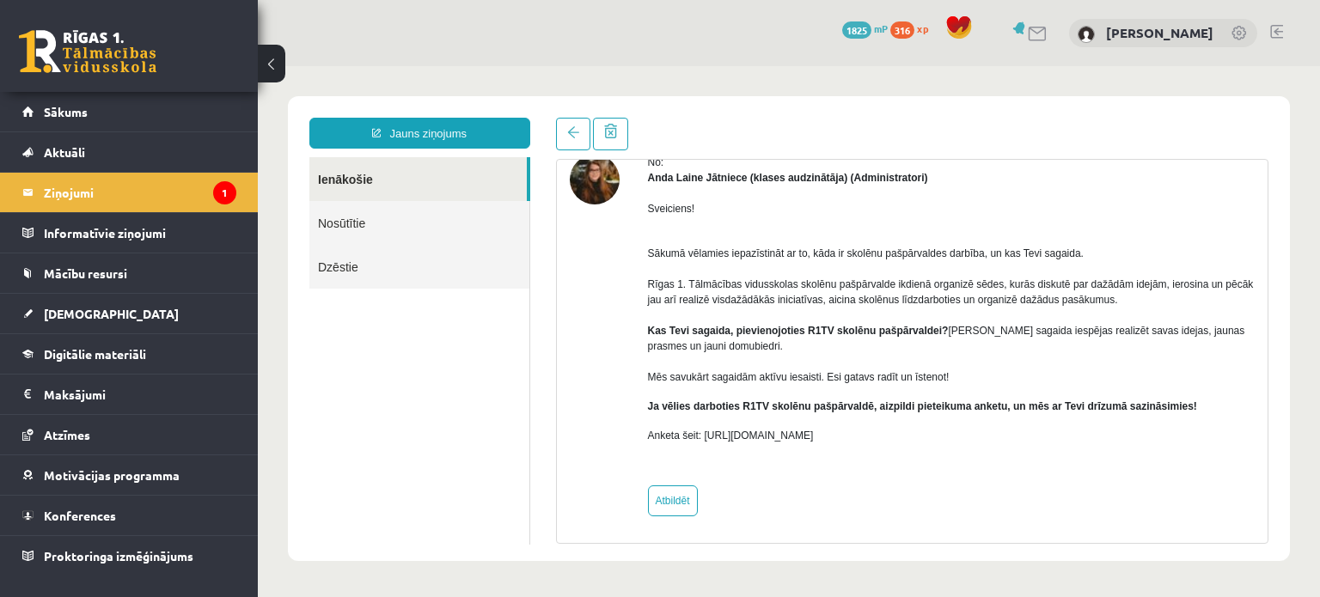
scroll to position [0, 0]
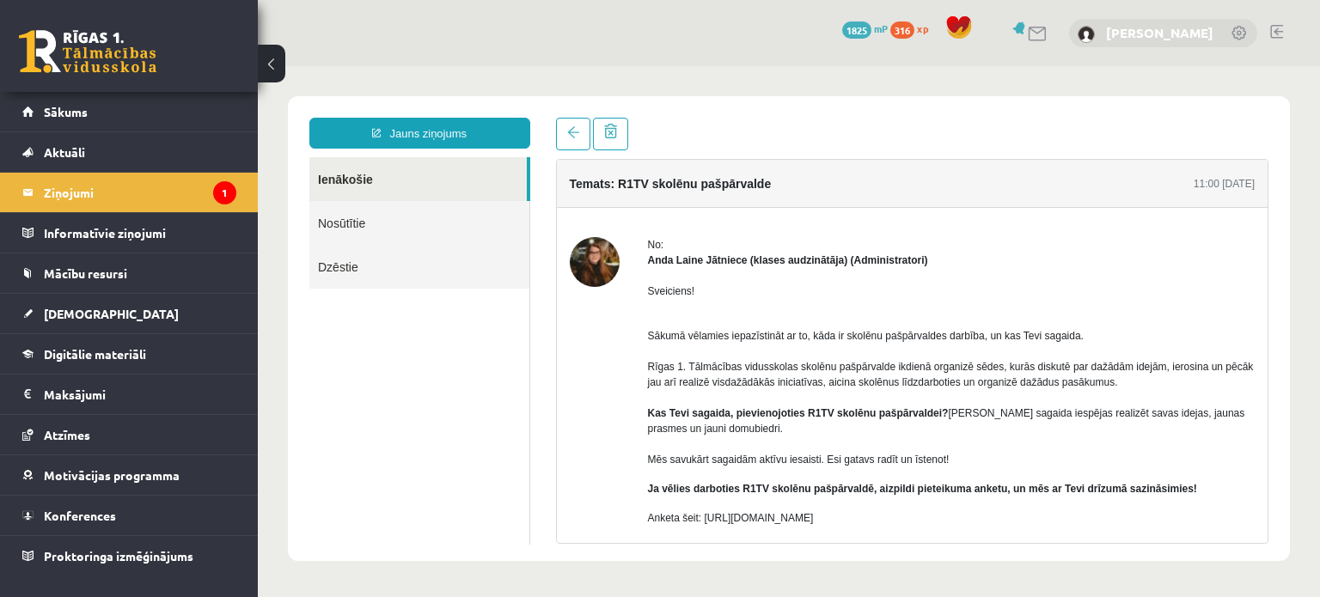
click at [1172, 36] on link "[PERSON_NAME]" at bounding box center [1159, 32] width 107 height 17
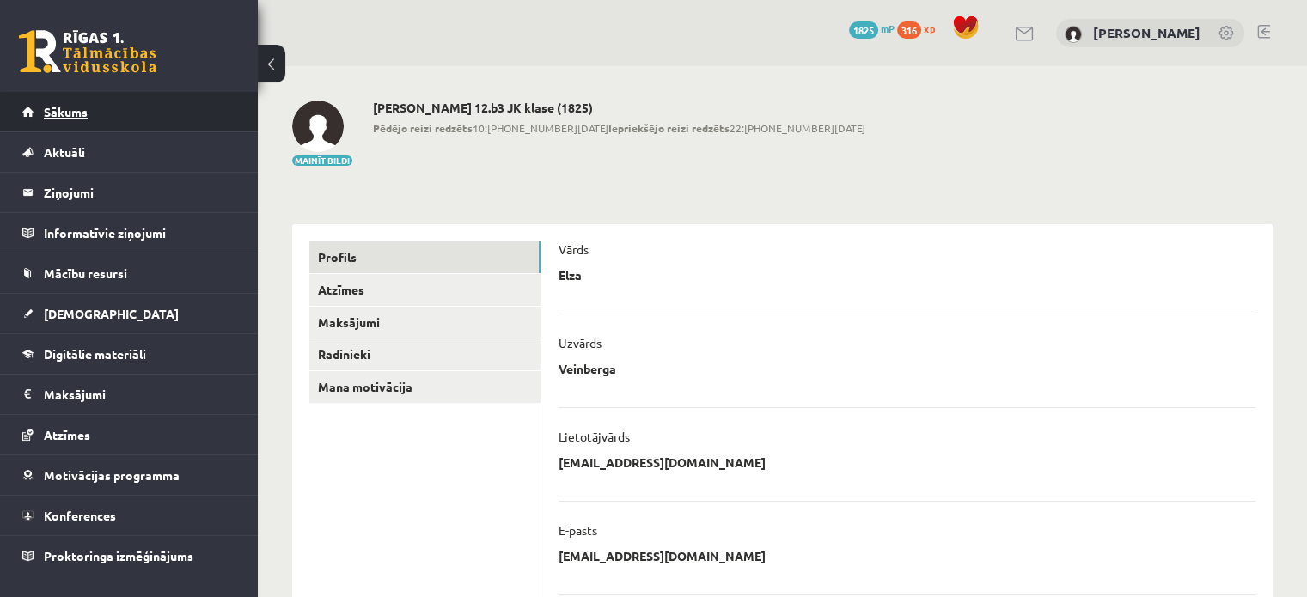
click at [125, 107] on link "Sākums" at bounding box center [129, 112] width 214 height 40
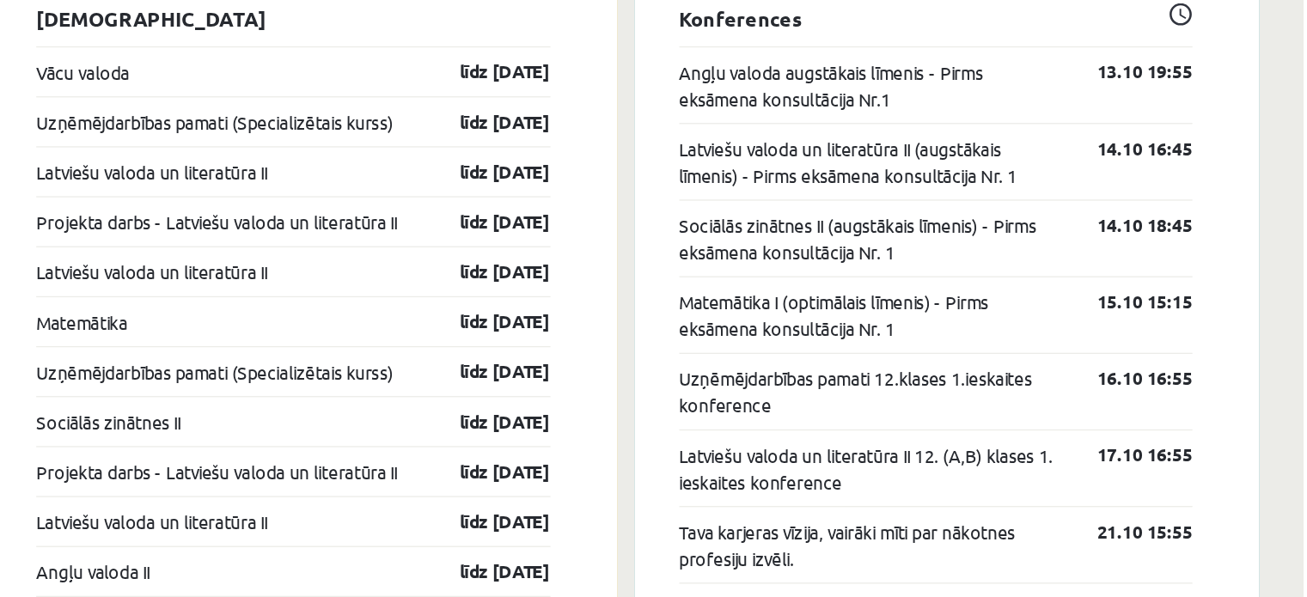
scroll to position [1419, 0]
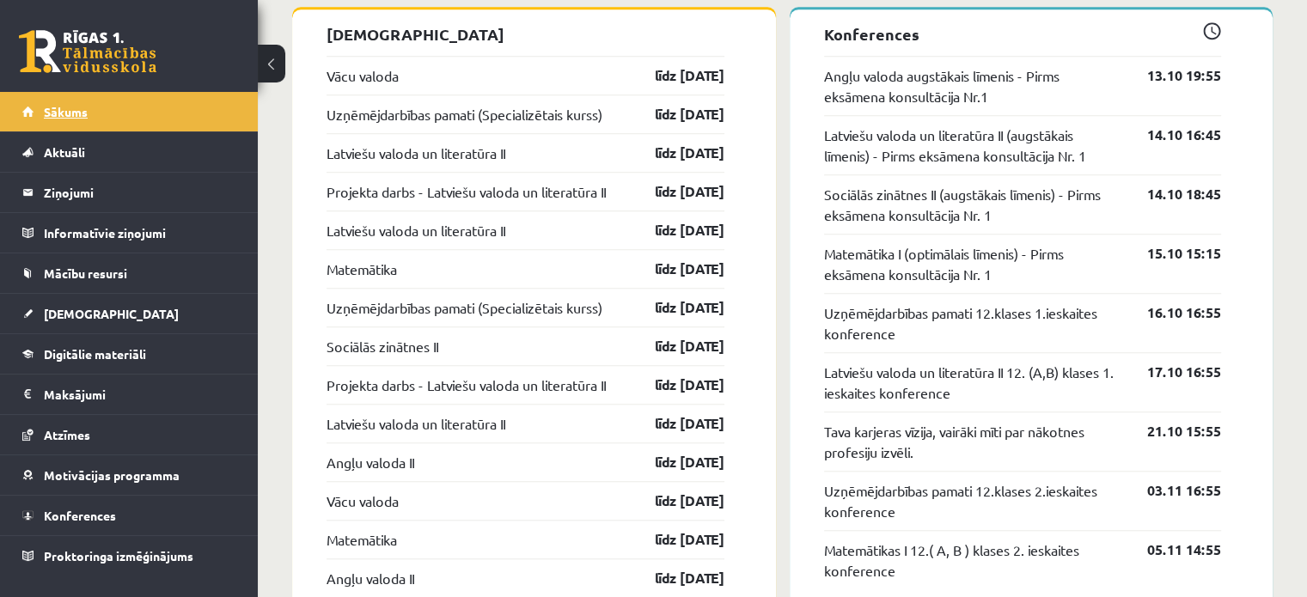
click at [127, 115] on link "Sākums" at bounding box center [129, 112] width 214 height 40
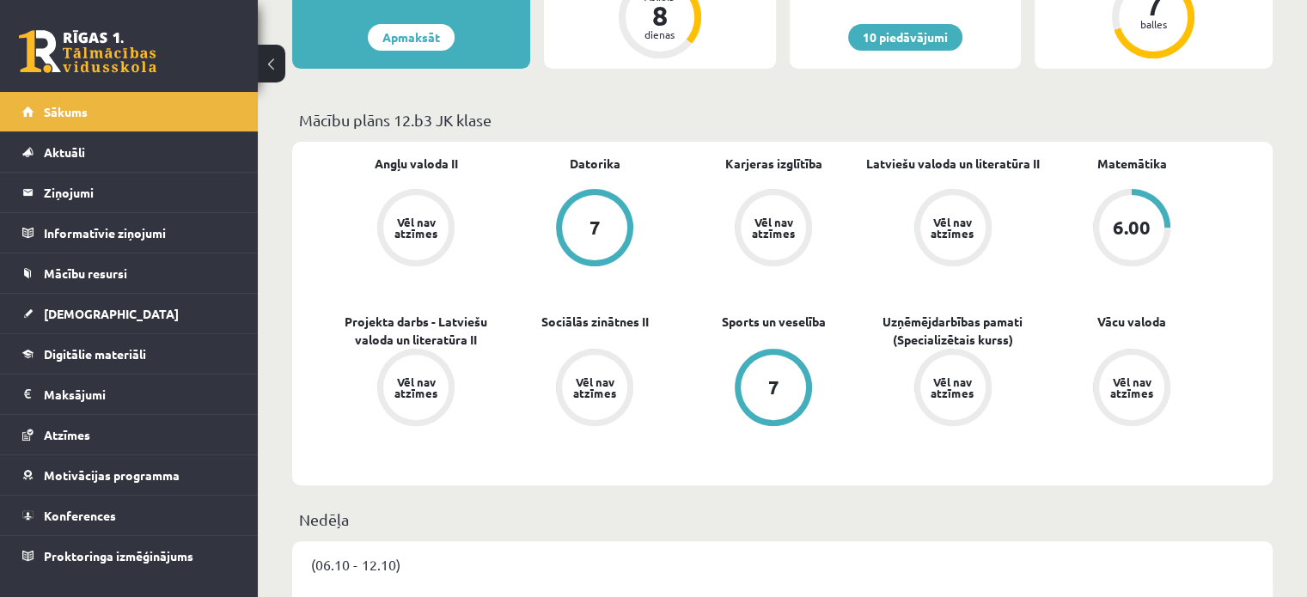
scroll to position [412, 0]
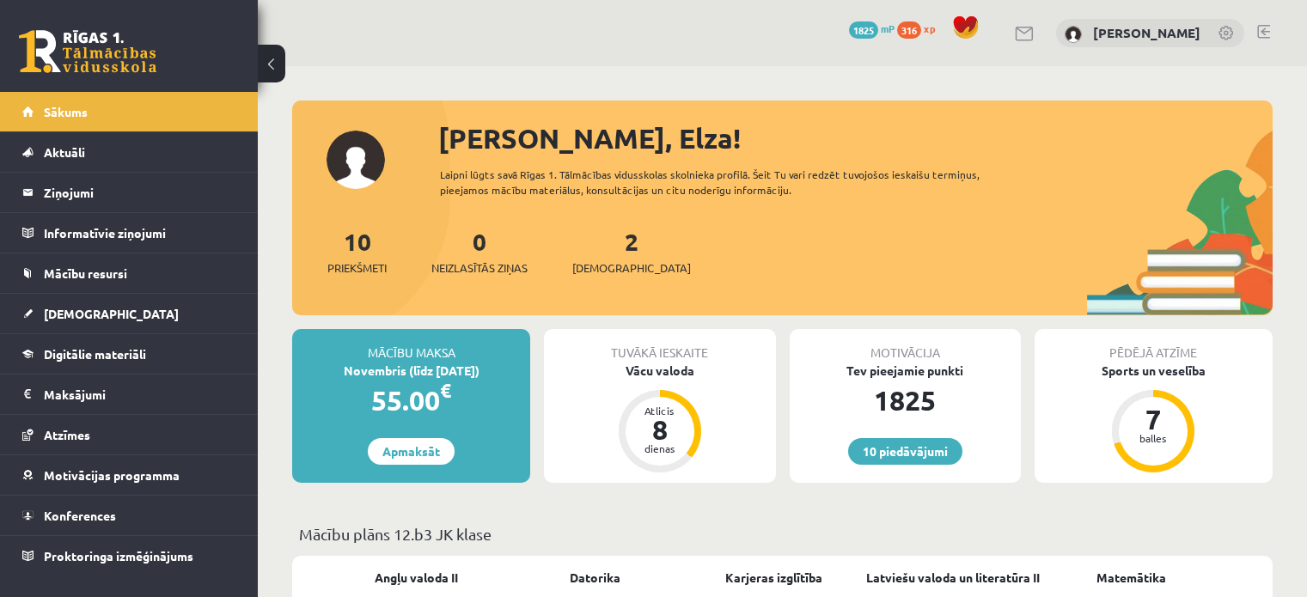
scroll to position [408, 0]
